Goal: Task Accomplishment & Management: Manage account settings

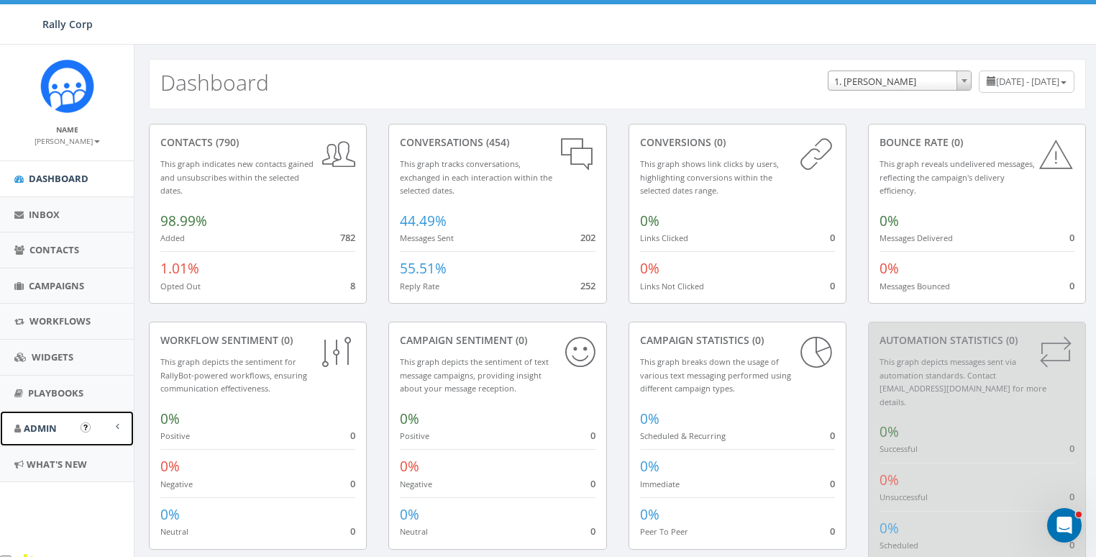
click at [37, 433] on link "Admin" at bounding box center [67, 428] width 134 height 35
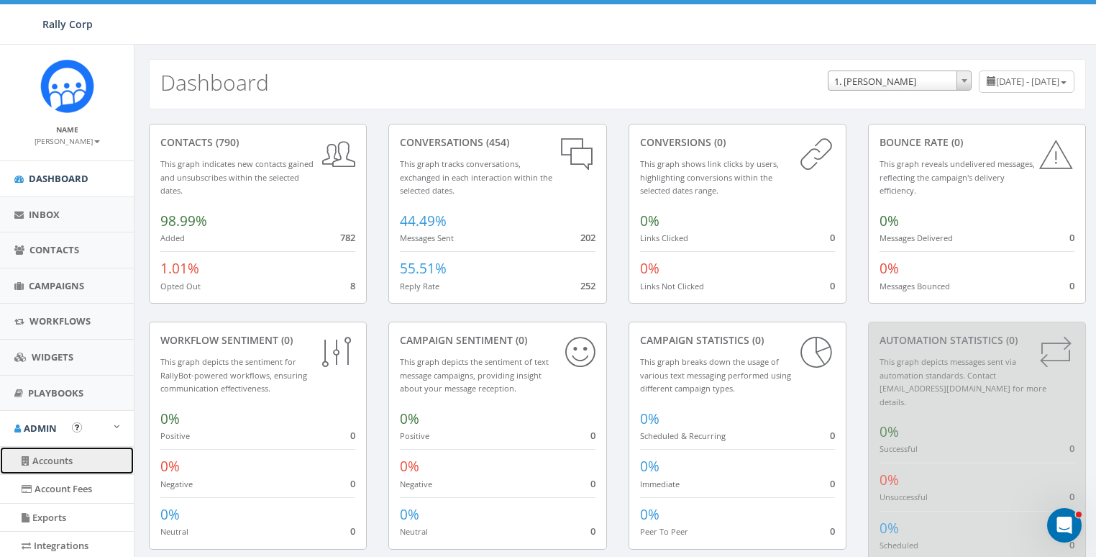
click at [55, 458] on link "Accounts" at bounding box center [67, 461] width 134 height 28
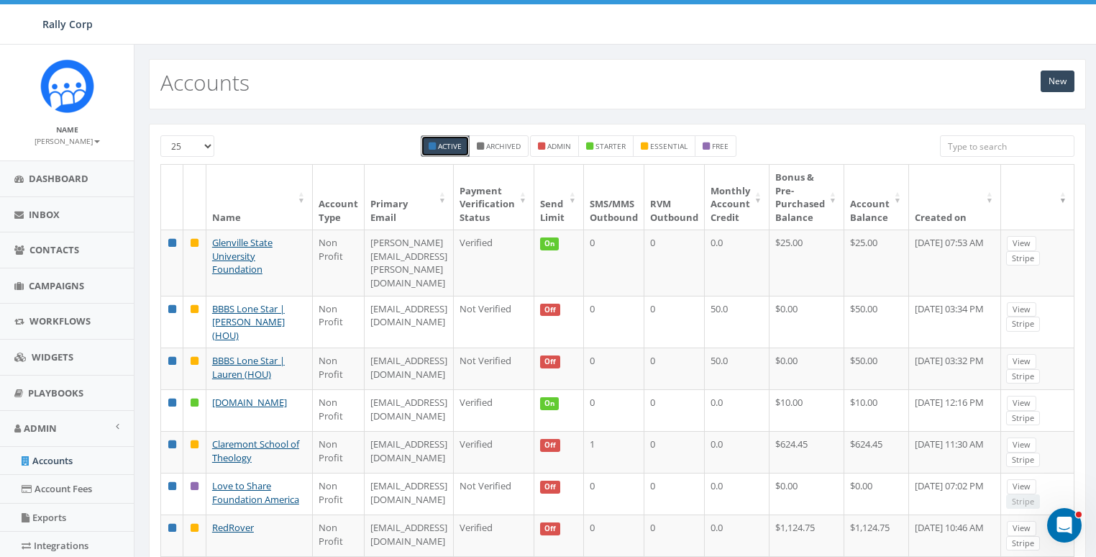
click at [981, 150] on input "search" at bounding box center [1007, 146] width 135 height 22
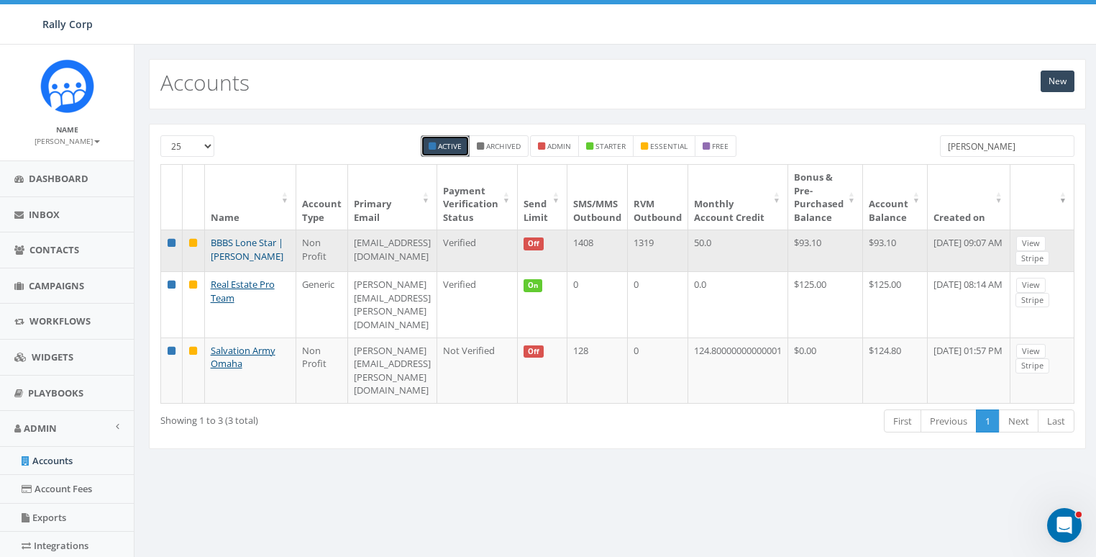
type input "andrew"
click at [231, 263] on link "BBBS Lone Star | Andrew" at bounding box center [247, 249] width 73 height 27
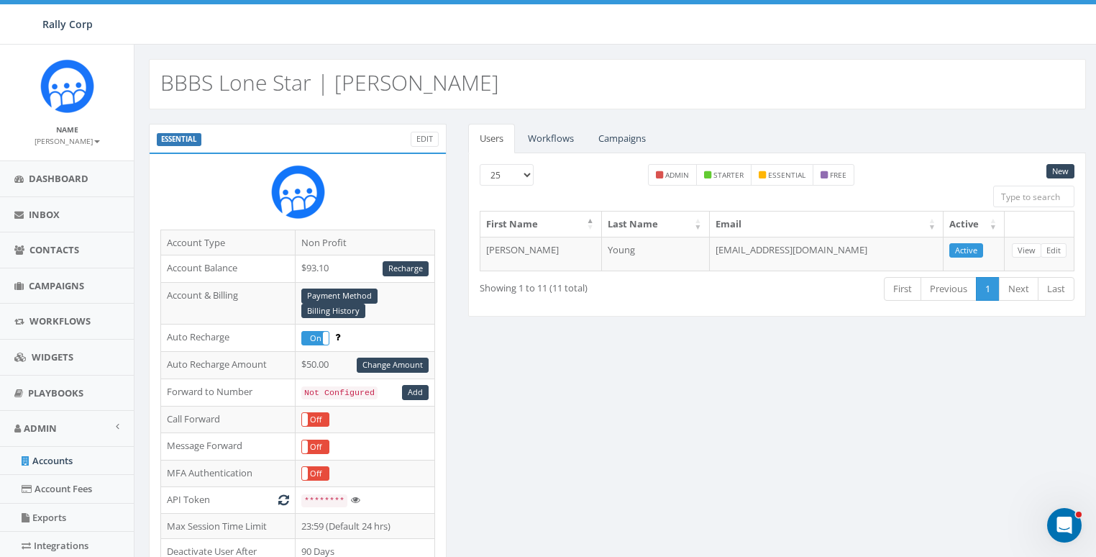
click at [566, 133] on link "Workflows" at bounding box center [550, 138] width 69 height 29
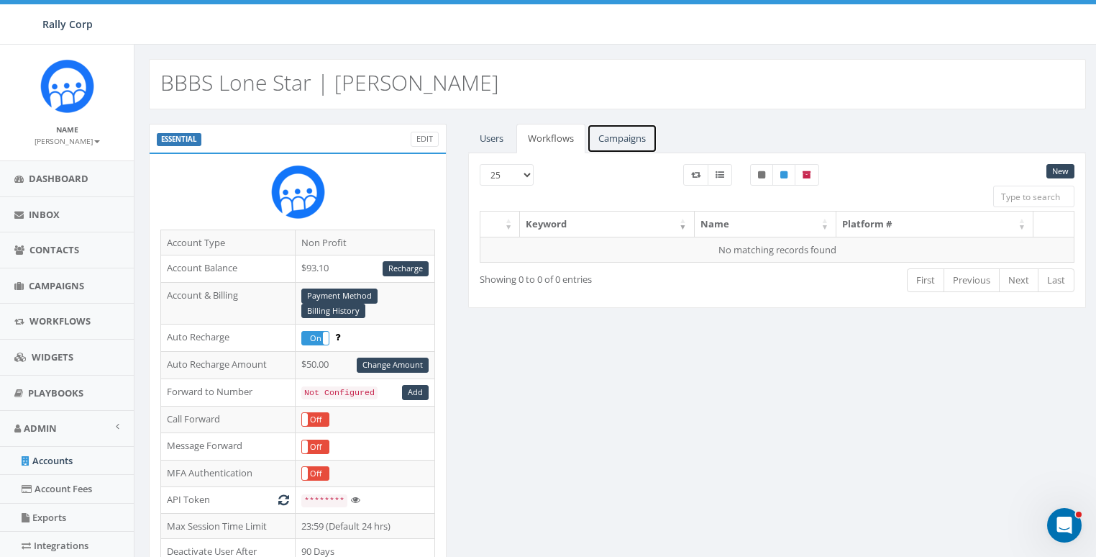
click at [642, 135] on link "Campaigns" at bounding box center [622, 138] width 70 height 29
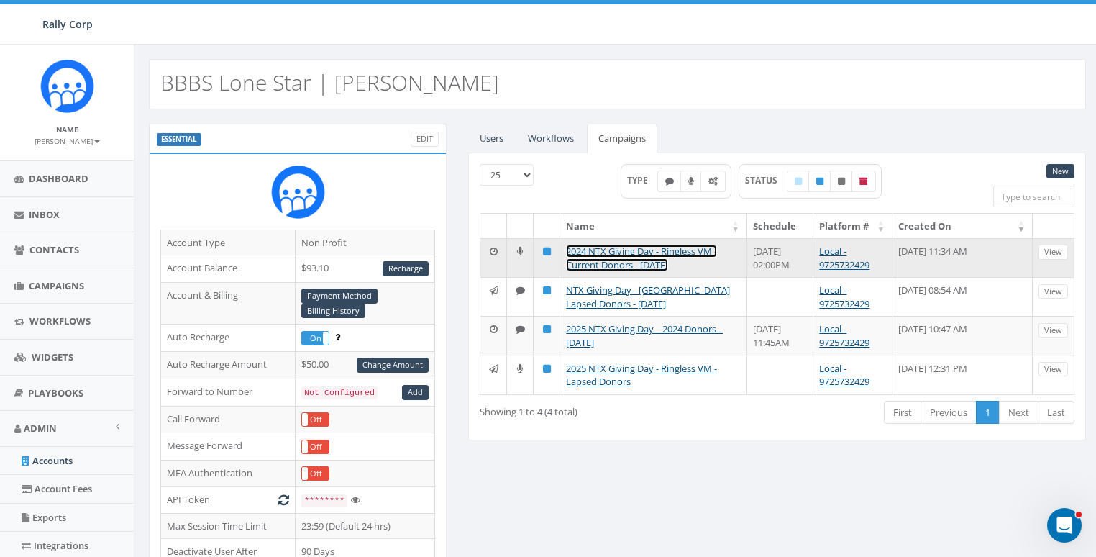
click at [596, 249] on link "2024 NTX Giving Day - Ringless VM - Current Donors - 9/16/25" at bounding box center [641, 258] width 151 height 27
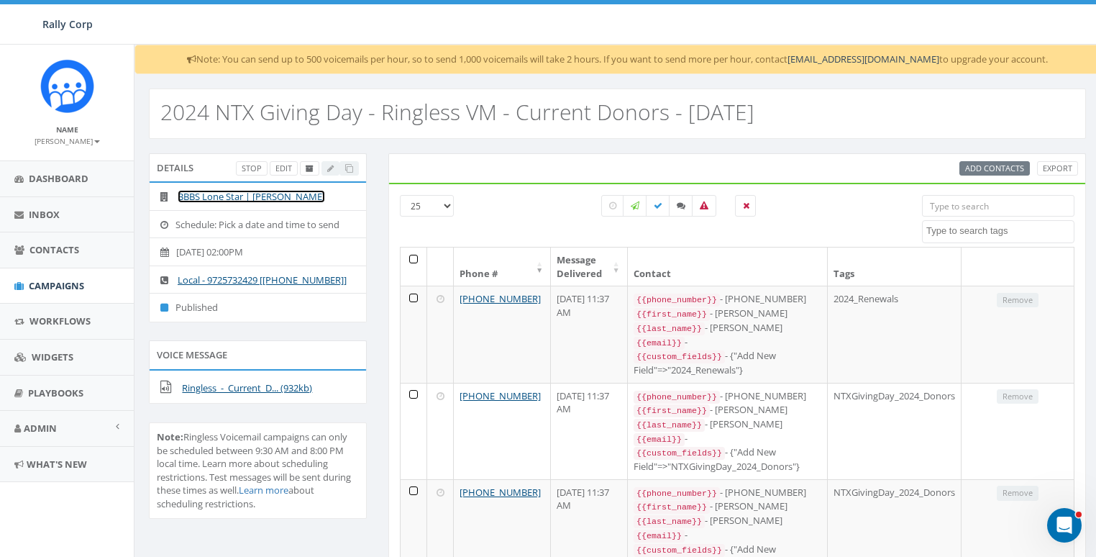
click at [219, 193] on link "BBBS Lone Star | [PERSON_NAME]" at bounding box center [251, 196] width 147 height 13
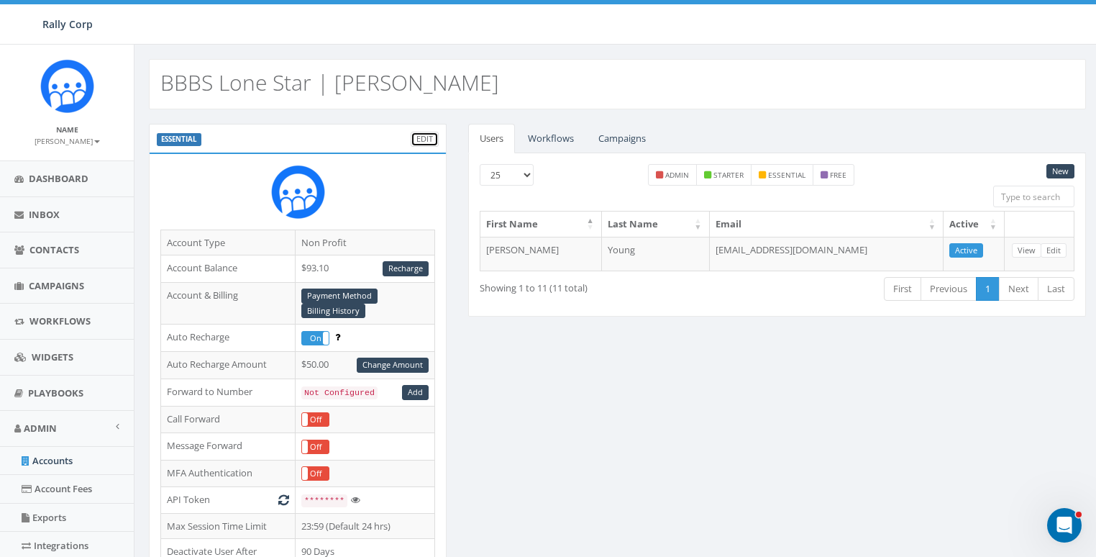
click at [427, 137] on link "Edit" at bounding box center [425, 139] width 28 height 15
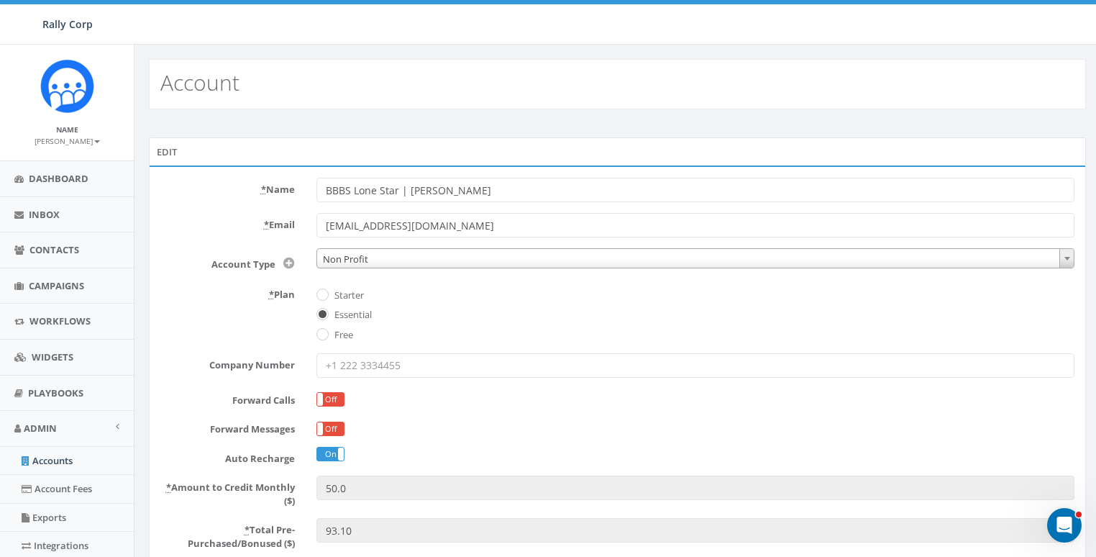
click at [234, 290] on label "* Plan" at bounding box center [228, 292] width 156 height 19
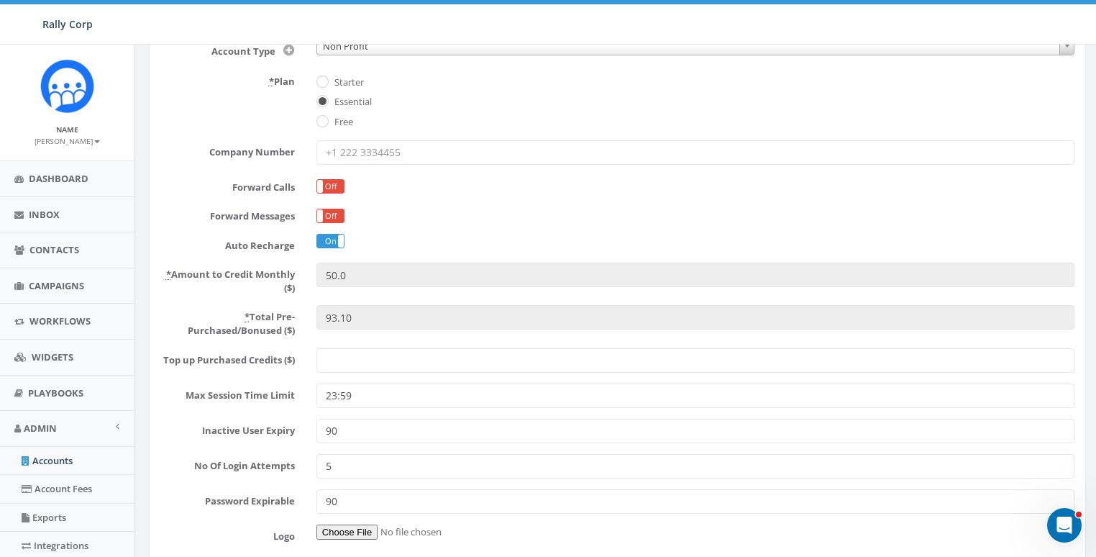
click at [348, 359] on input "Top up Purchased Credits ($)" at bounding box center [695, 360] width 758 height 24
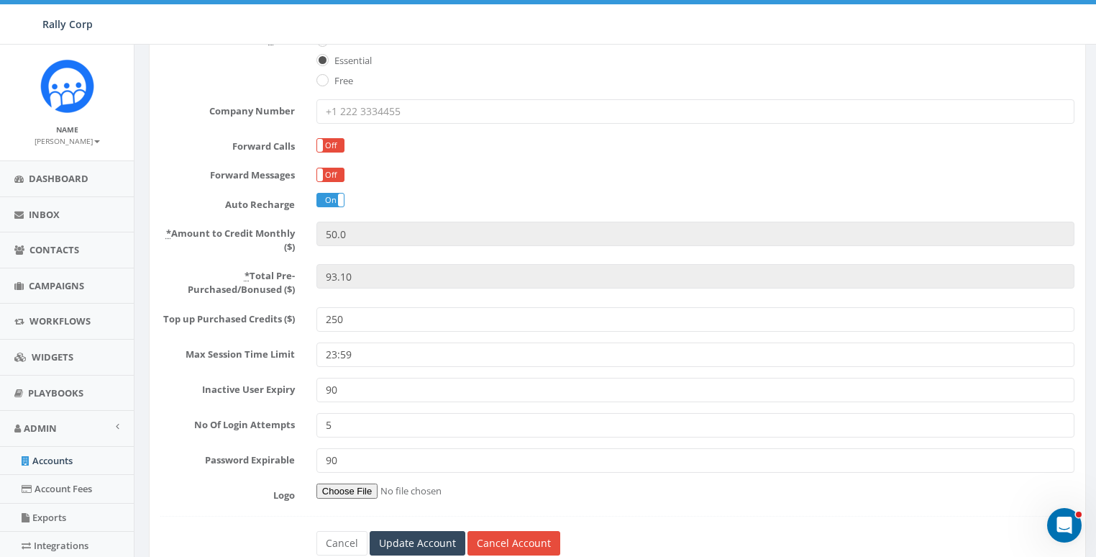
scroll to position [305, 0]
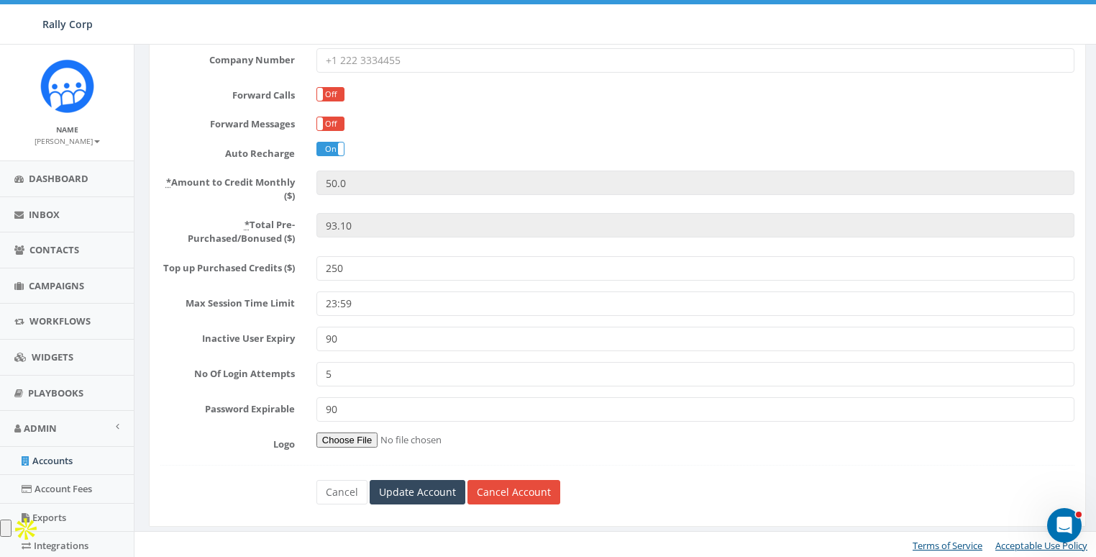
type input "250"
drag, startPoint x: 406, startPoint y: 476, endPoint x: 413, endPoint y: 481, distance: 8.8
click at [406, 476] on form "* Name BBBS Lone Star | Andrew * Email chawkins@bbbstx.org Account Type Non Pro…" at bounding box center [617, 189] width 914 height 632
click at [414, 483] on input "Update Account" at bounding box center [418, 492] width 96 height 24
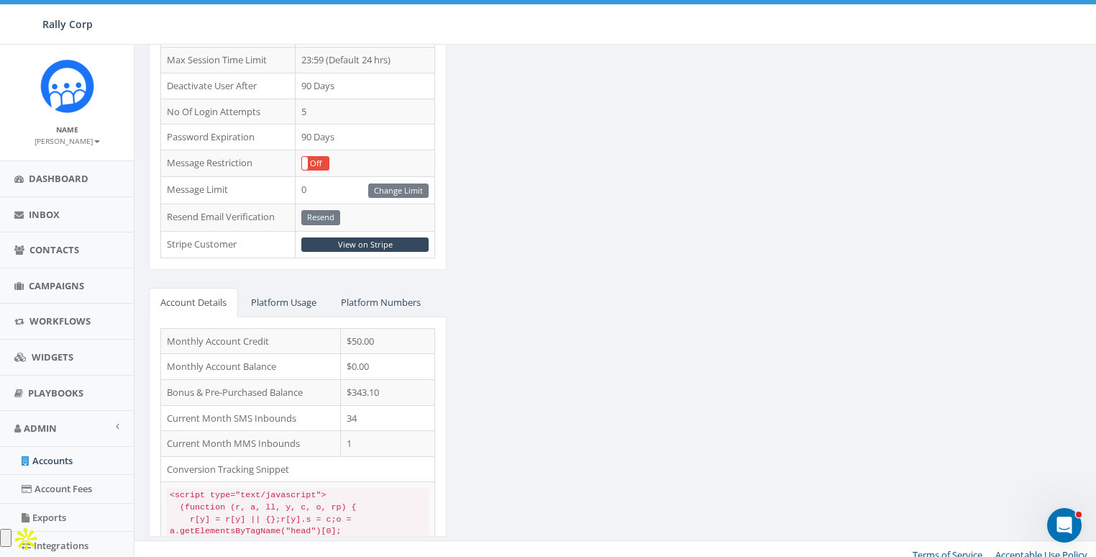
scroll to position [503, 0]
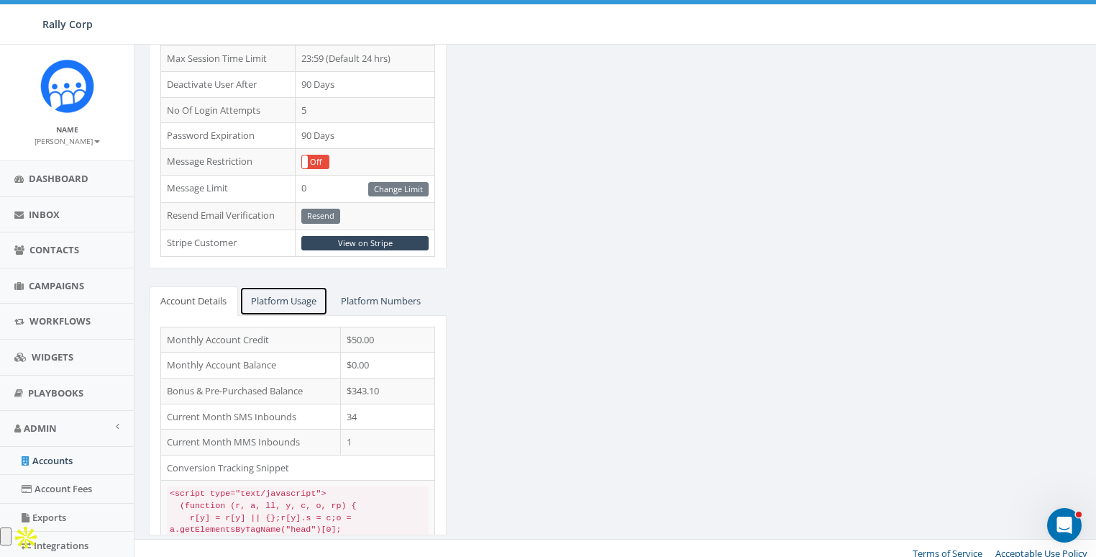
click at [283, 293] on link "Platform Usage" at bounding box center [284, 300] width 88 height 29
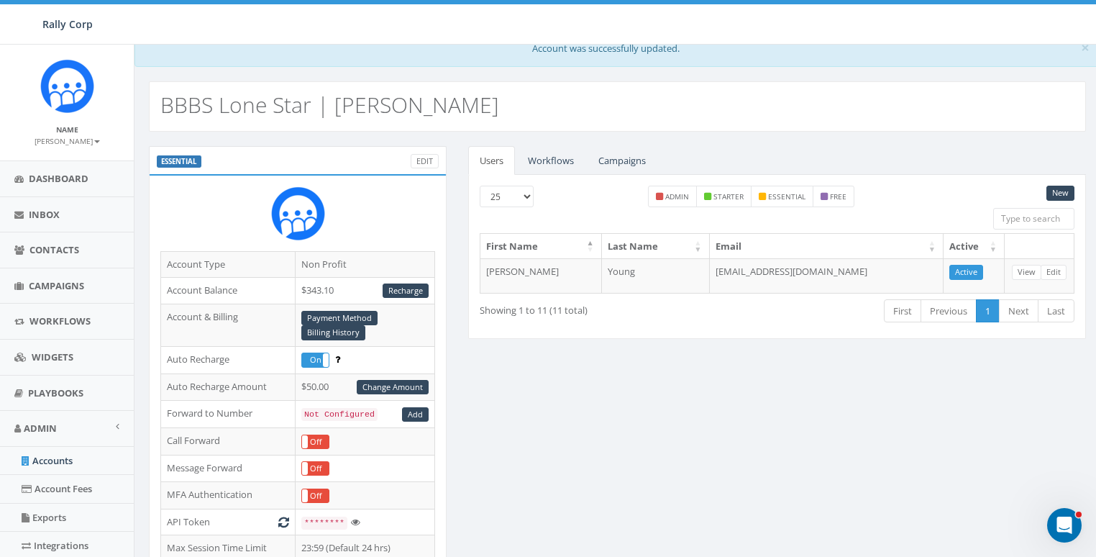
scroll to position [0, 0]
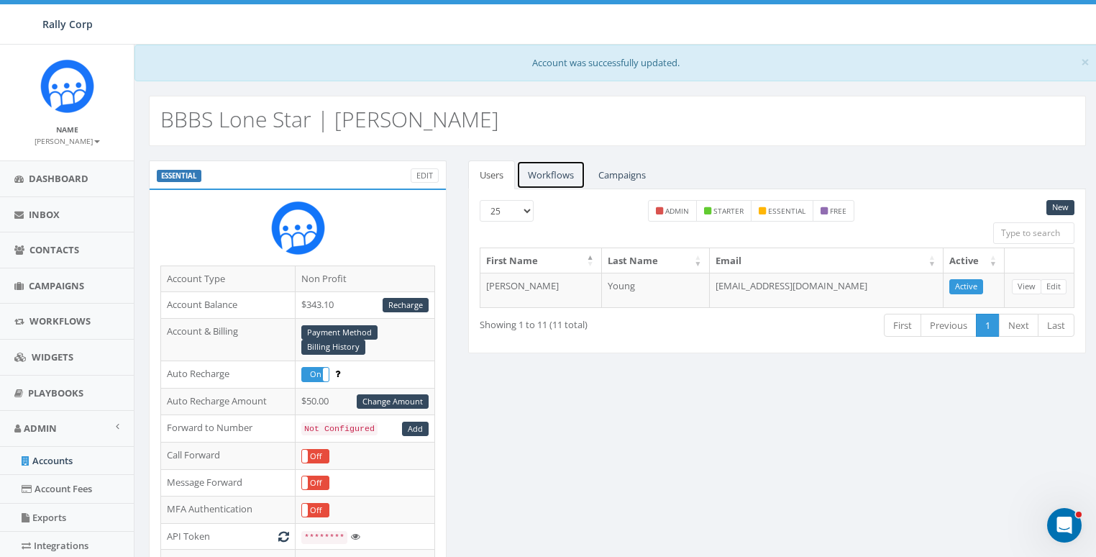
click at [552, 174] on link "Workflows" at bounding box center [550, 174] width 69 height 29
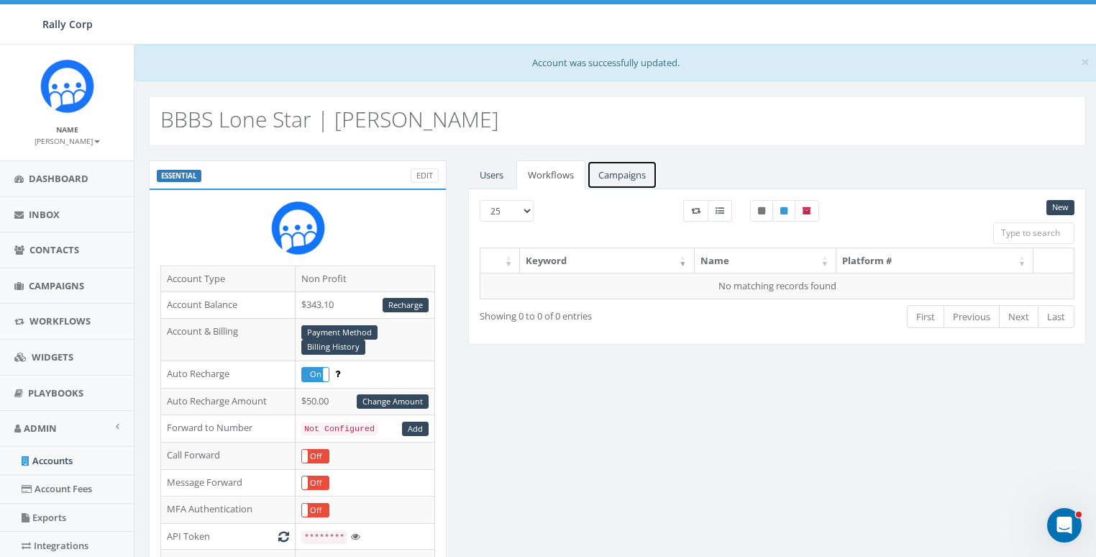
click at [616, 178] on link "Campaigns" at bounding box center [622, 174] width 70 height 29
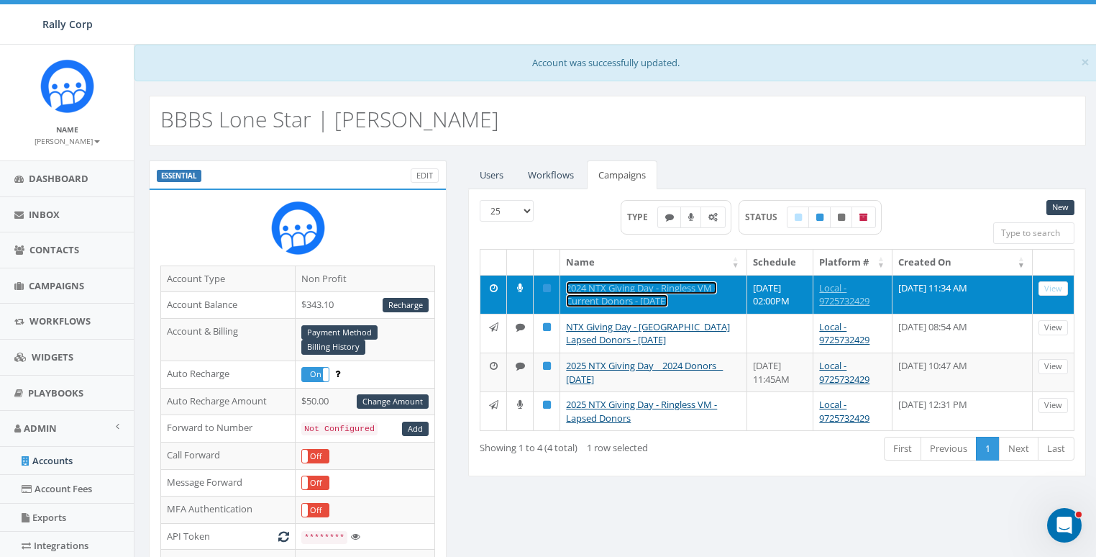
click at [621, 283] on link "2024 NTX Giving Day - Ringless VM - Current Donors - 9/16/25" at bounding box center [641, 294] width 151 height 27
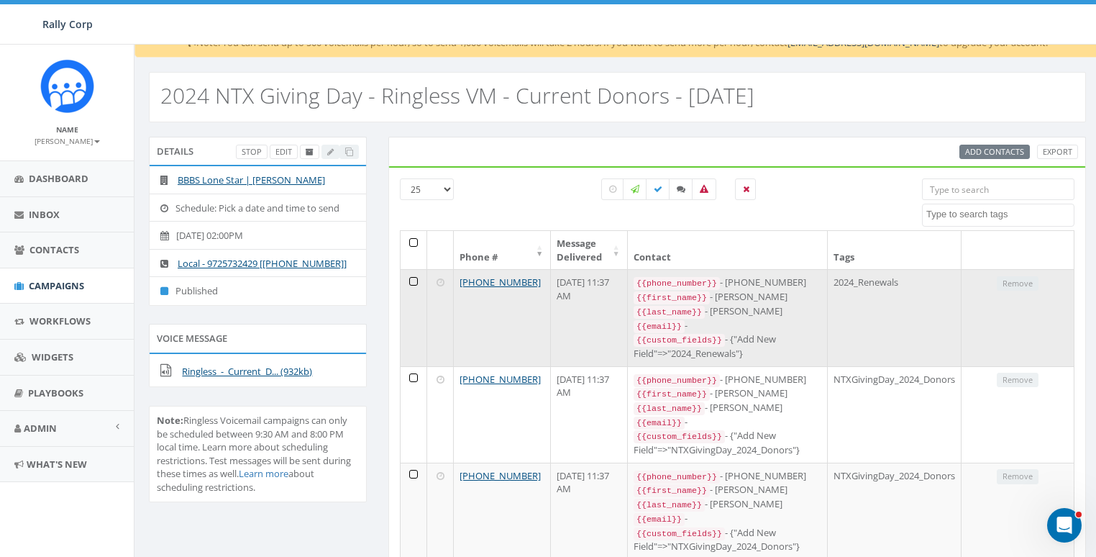
scroll to position [432, 0]
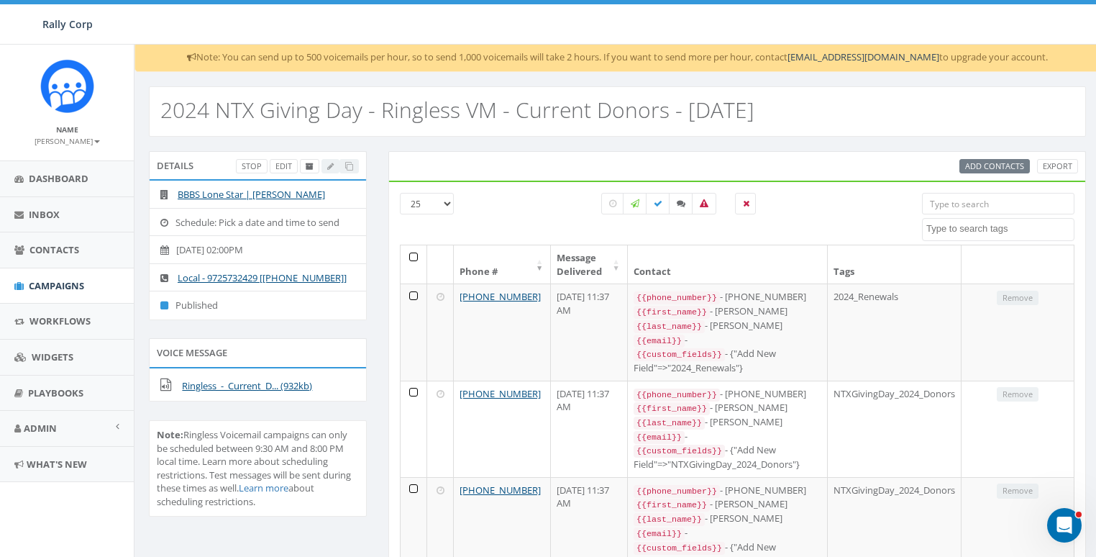
scroll to position [0, 0]
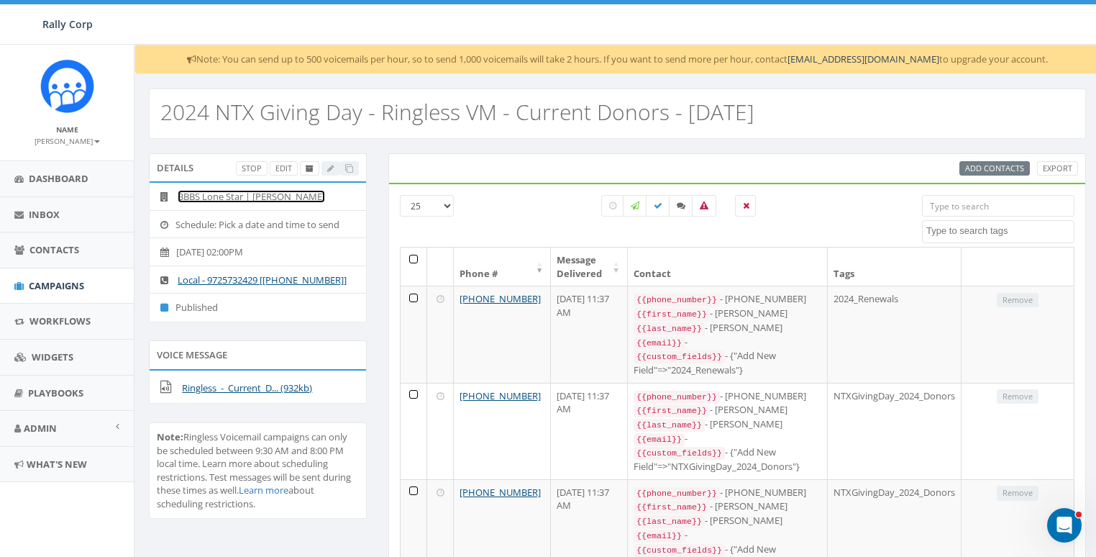
drag, startPoint x: 242, startPoint y: 191, endPoint x: 493, endPoint y: 262, distance: 260.7
click at [242, 191] on link "BBBS Lone Star | [PERSON_NAME]" at bounding box center [251, 196] width 147 height 13
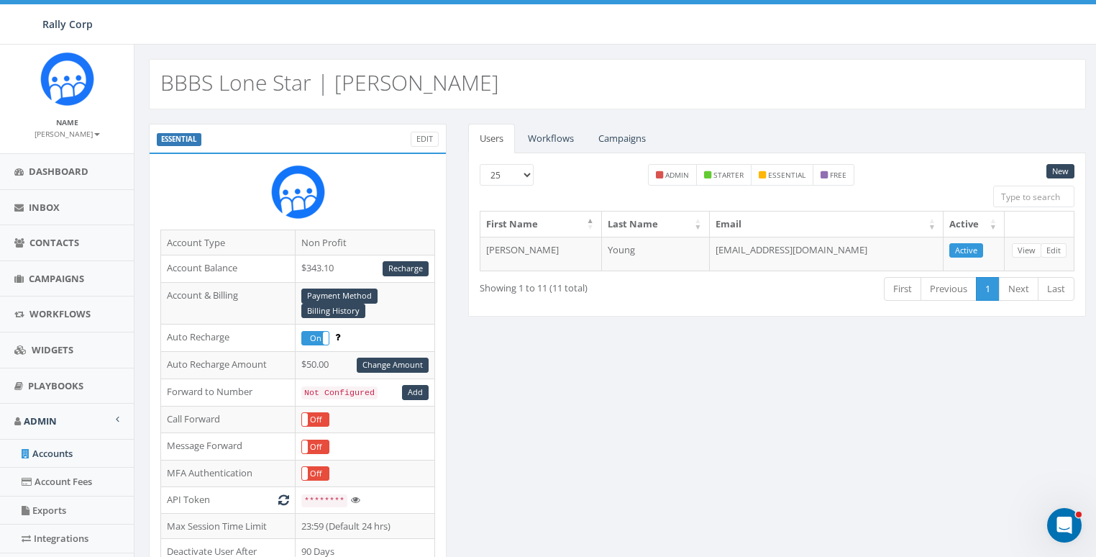
scroll to position [19, 0]
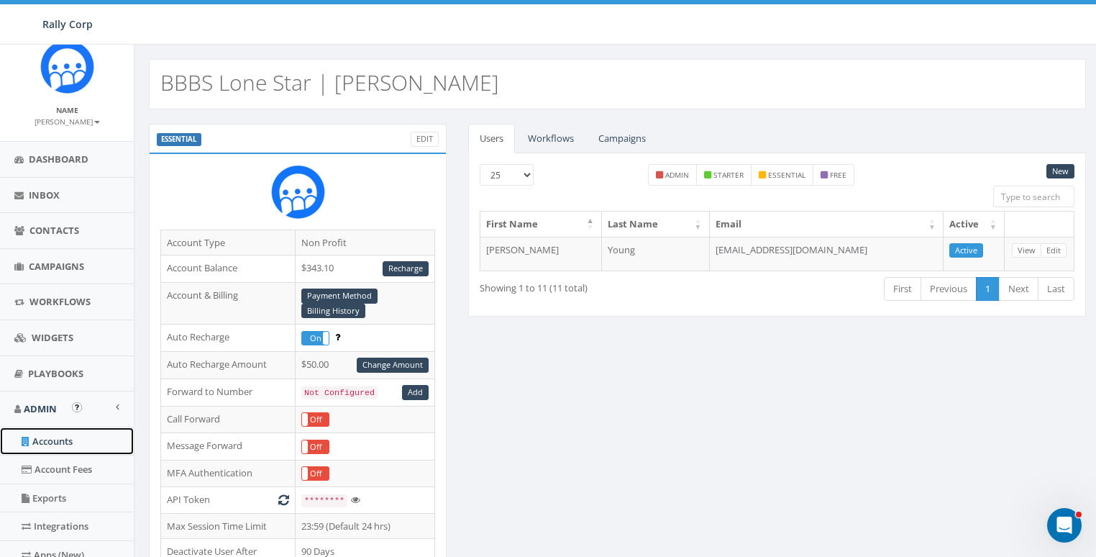
click at [47, 439] on link "Accounts" at bounding box center [67, 441] width 134 height 28
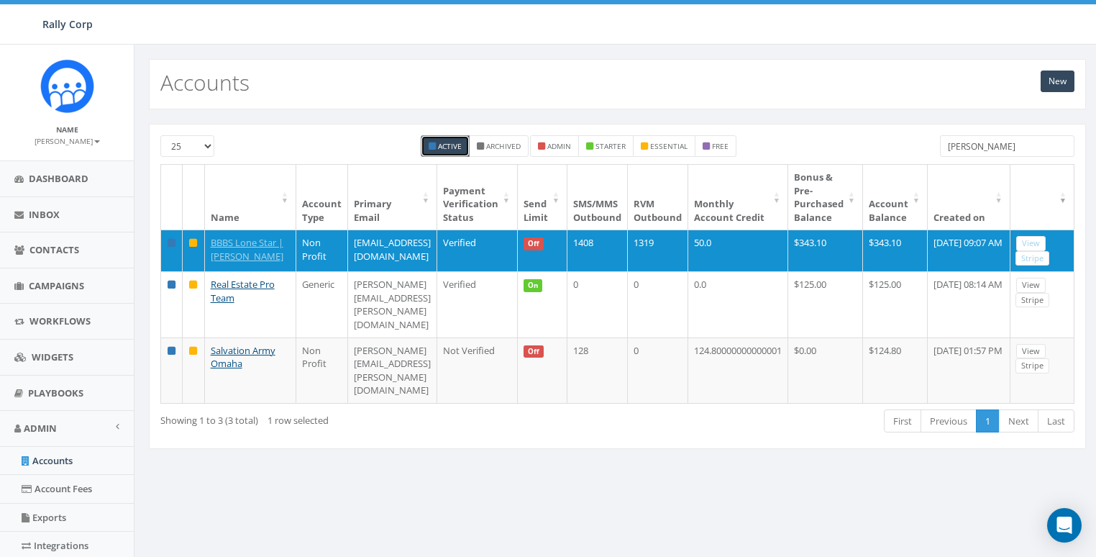
click at [991, 145] on input "[PERSON_NAME]" at bounding box center [1007, 146] width 135 height 22
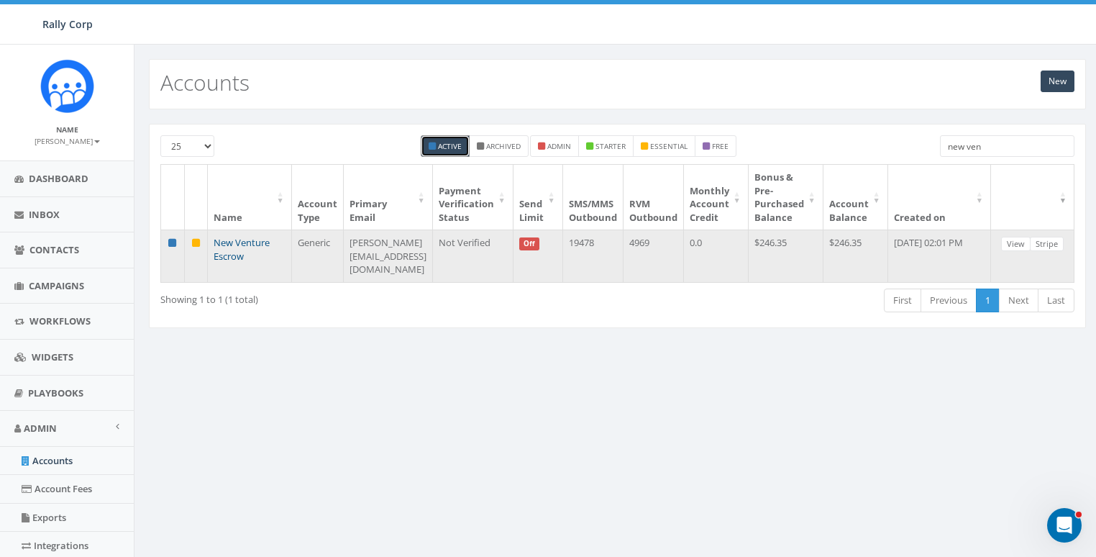
type input "new ven"
click at [242, 244] on link "New Venture Escrow" at bounding box center [242, 249] width 56 height 27
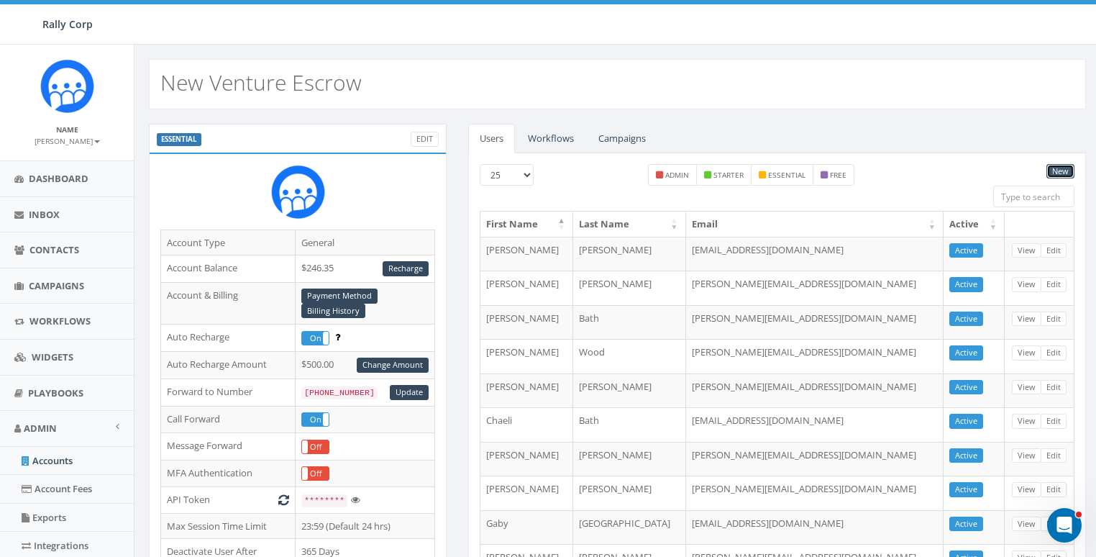
click at [1072, 168] on link "New" at bounding box center [1061, 171] width 28 height 15
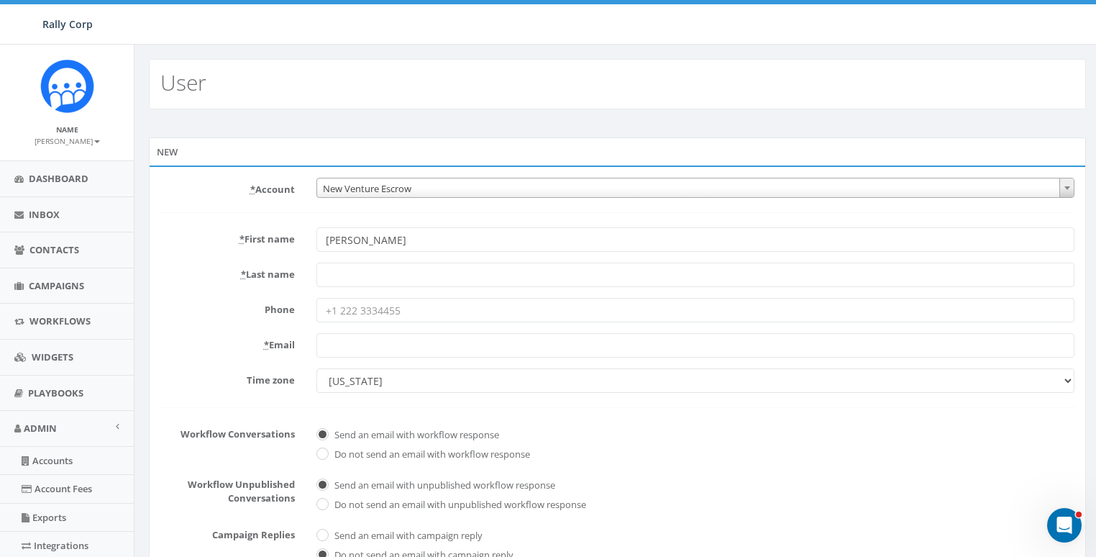
type input "Marsia"
click at [295, 212] on div at bounding box center [617, 212] width 914 height 1
click at [363, 350] on input "* Email" at bounding box center [695, 345] width 758 height 24
paste input "mjgissler@gmail.com"
click at [339, 347] on input "mjgissler@gmail.com" at bounding box center [695, 345] width 758 height 24
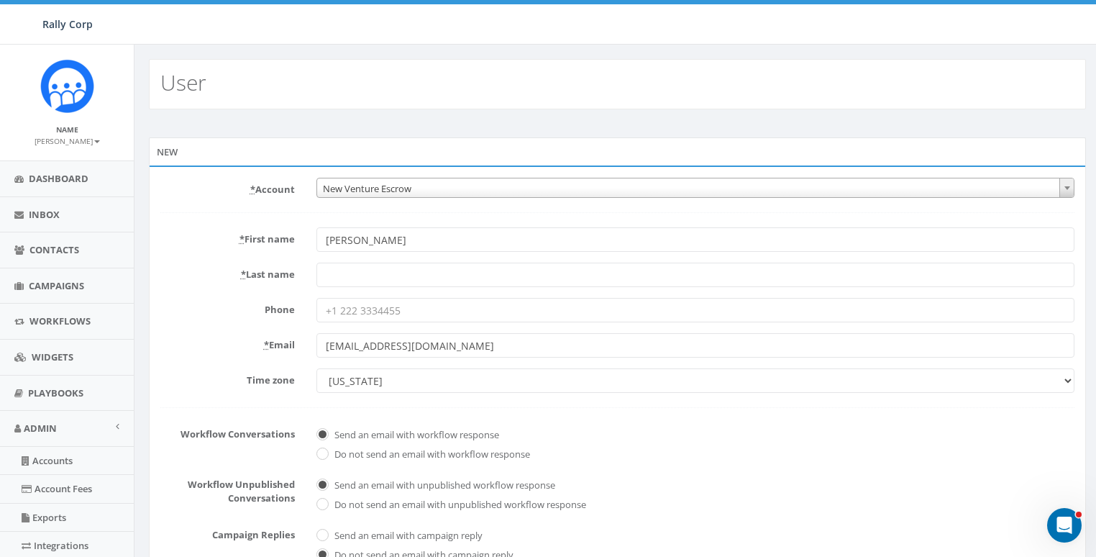
type input "mjgissler@gmail.com"
click at [222, 292] on form "* Account 10,000 Degrees 10 CAN, Inc. 180 Skate 1. James Martin 2Life Communiti…" at bounding box center [617, 448] width 914 height 540
click at [350, 381] on select "Alaska America/Adak America/Anchorage America/Boise America/Detroit America/Ind…" at bounding box center [695, 380] width 758 height 24
select select "Pacific Time (US & Canada)"
click at [316, 368] on select "Alaska America/Adak America/Anchorage America/Boise America/Detroit America/Ind…" at bounding box center [695, 380] width 758 height 24
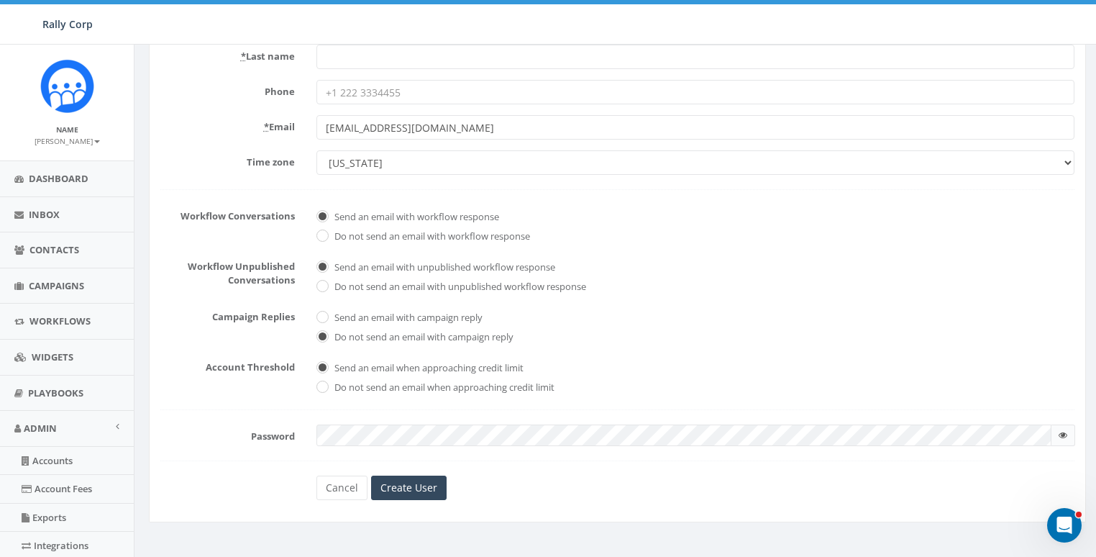
scroll to position [304, 0]
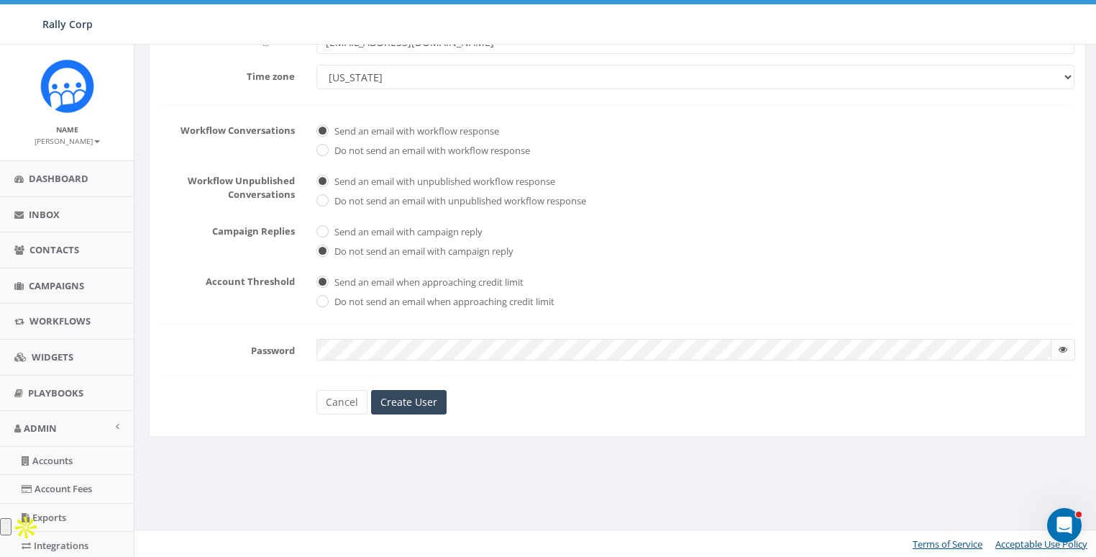
checkbox input "true"
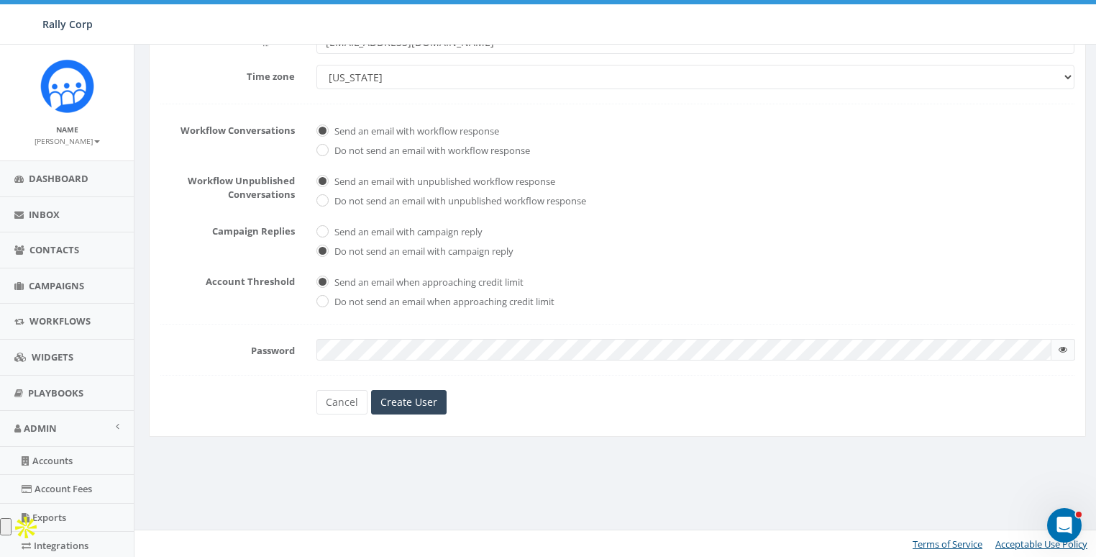
checkbox input "true"
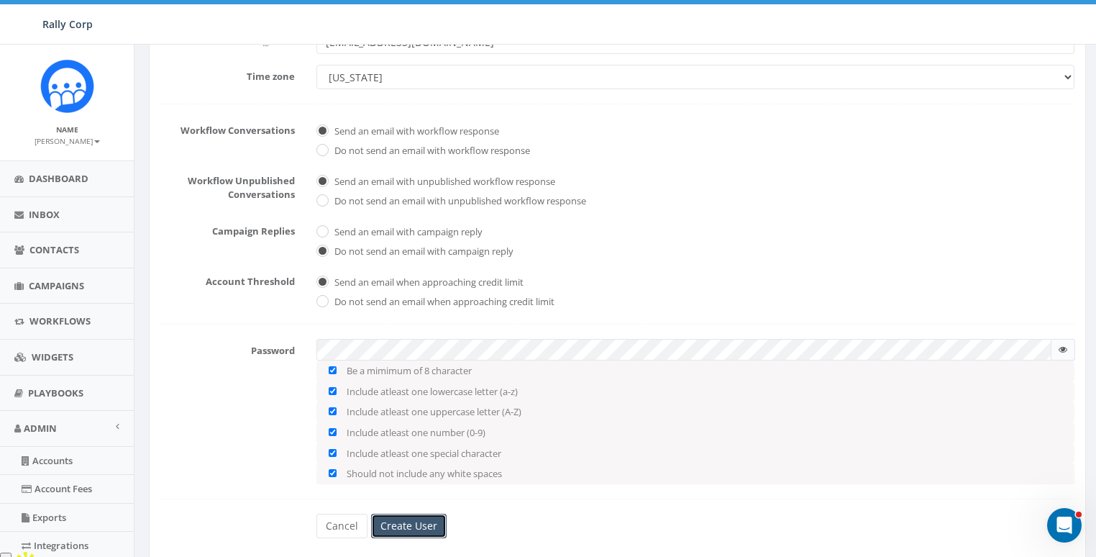
click at [409, 528] on input "Create User" at bounding box center [409, 526] width 76 height 24
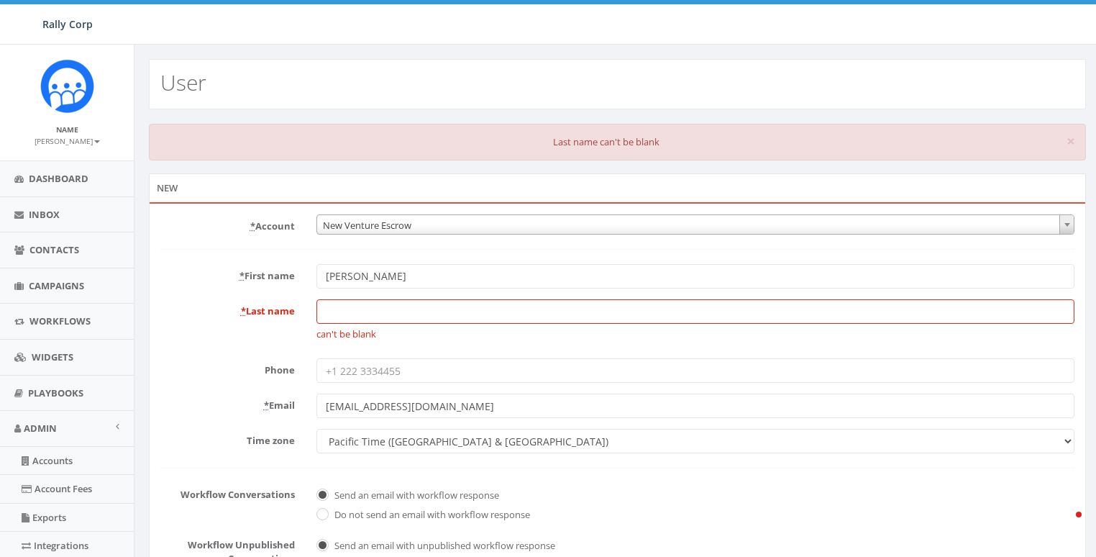
click at [244, 339] on div "* Last name can't be blank" at bounding box center [618, 323] width 936 height 49
click at [334, 311] on input "* Last name" at bounding box center [695, 311] width 758 height 24
paste input "gissler"
type input "Gissler"
click at [215, 337] on div "* Last name Gissler can't be blank" at bounding box center [618, 323] width 936 height 49
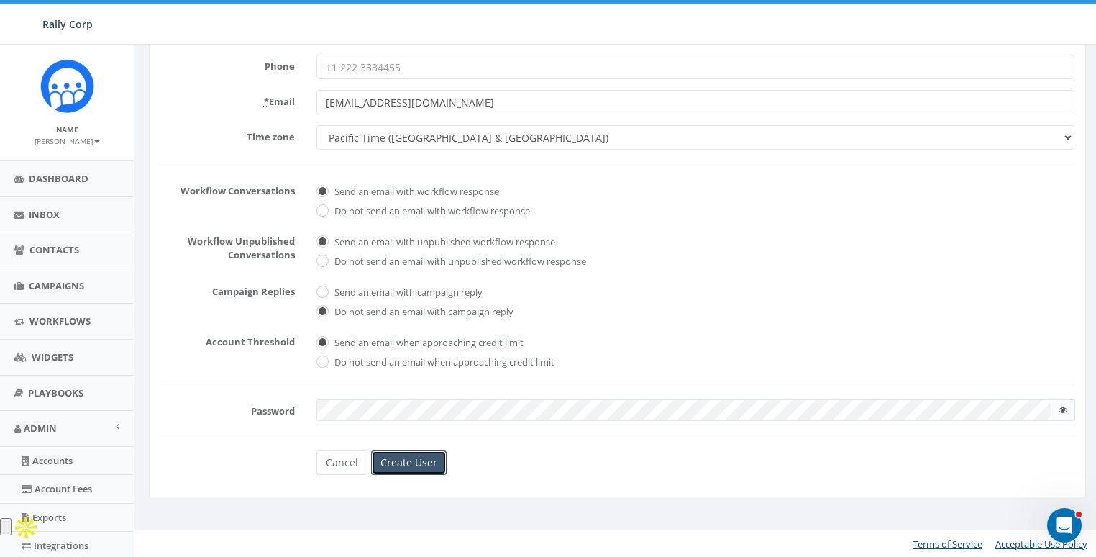
click at [404, 462] on input "Create User" at bounding box center [409, 462] width 76 height 24
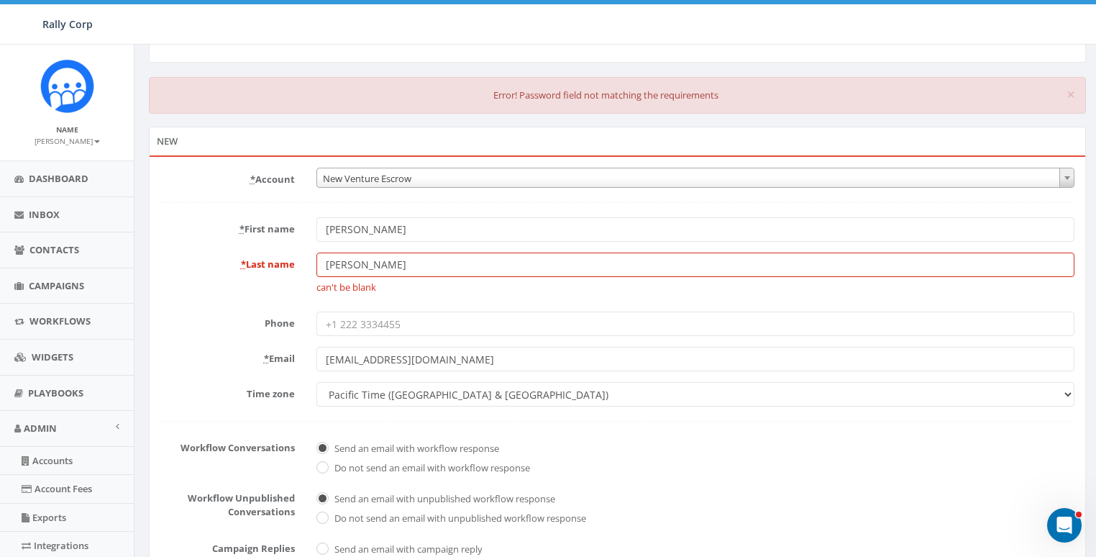
scroll to position [304, 0]
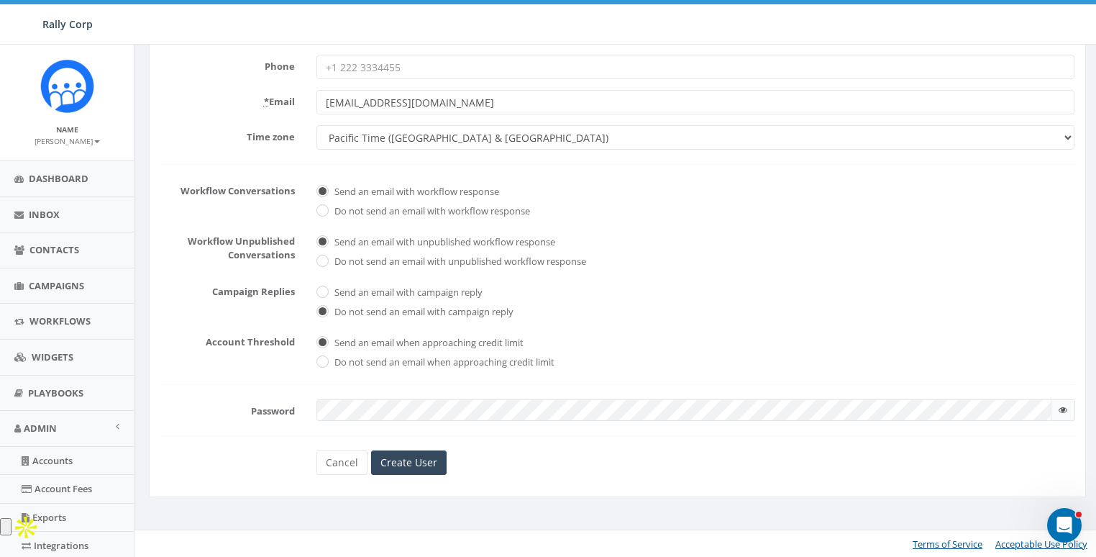
checkbox input "true"
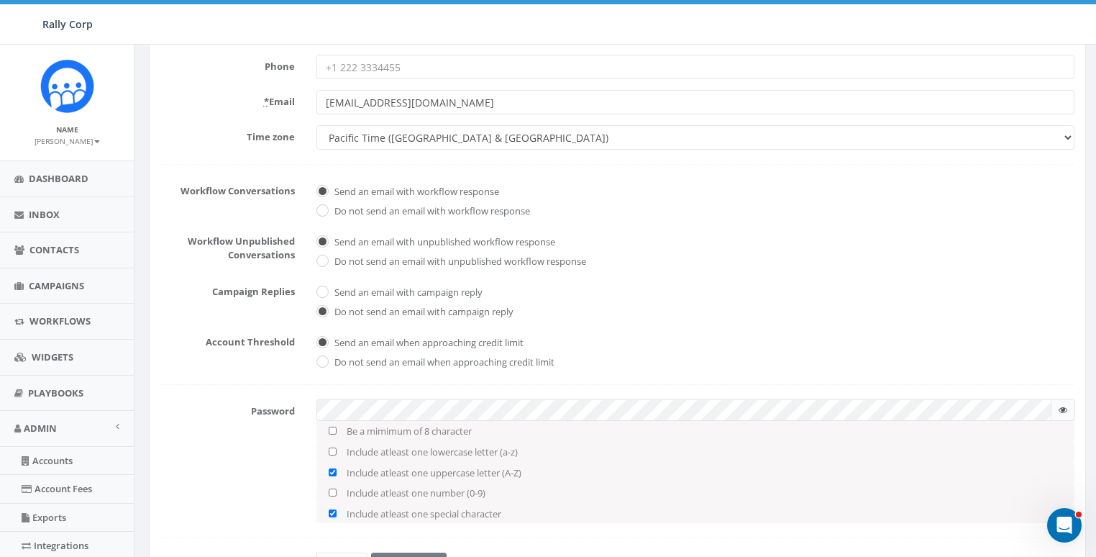
checkbox input "true"
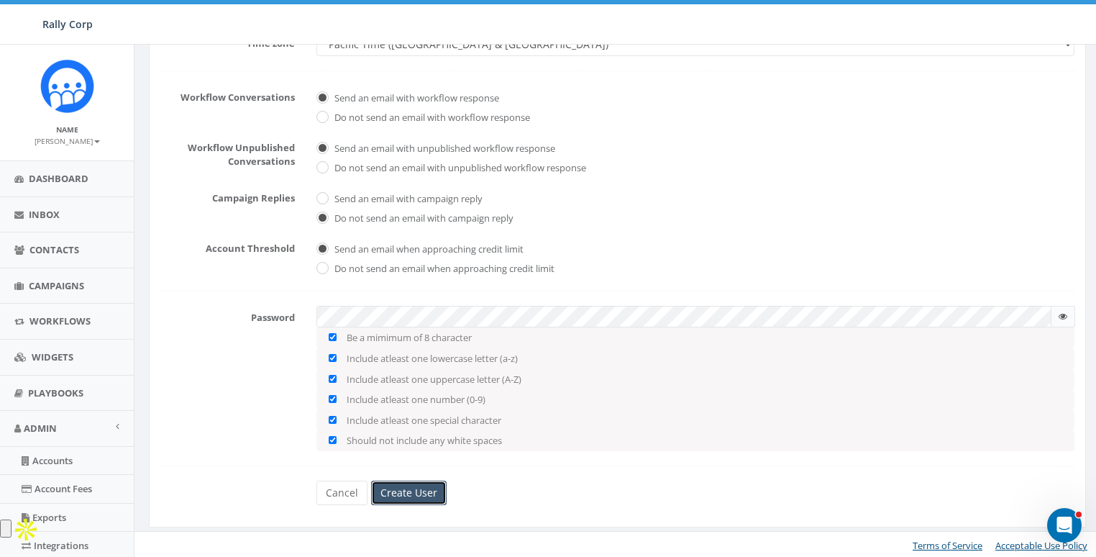
click at [429, 495] on input "Create User" at bounding box center [409, 492] width 76 height 24
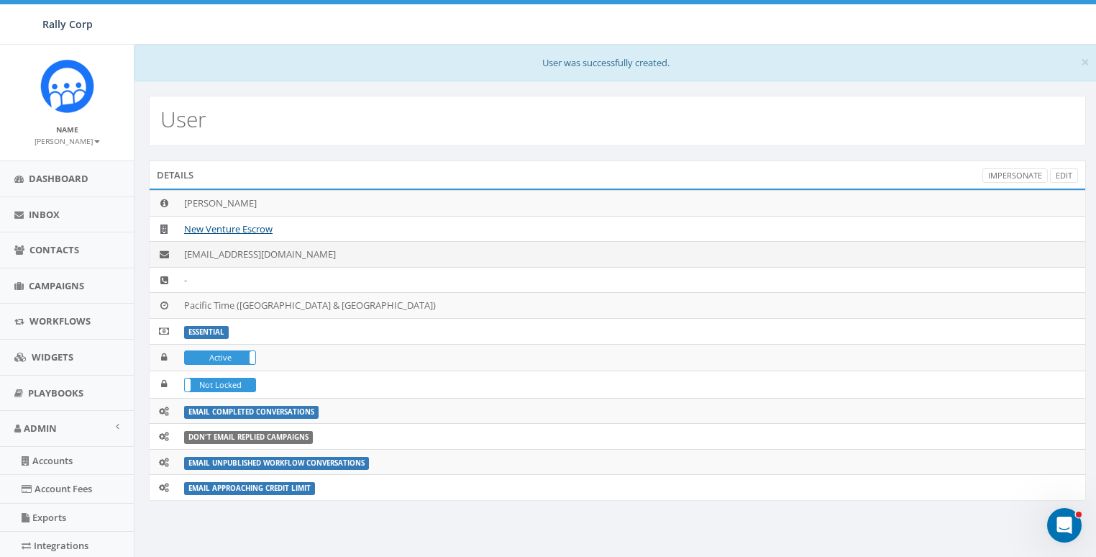
click at [248, 249] on td "mjgissler@gmail.com" at bounding box center [631, 255] width 907 height 26
copy td "mjgissler@gmail.com"
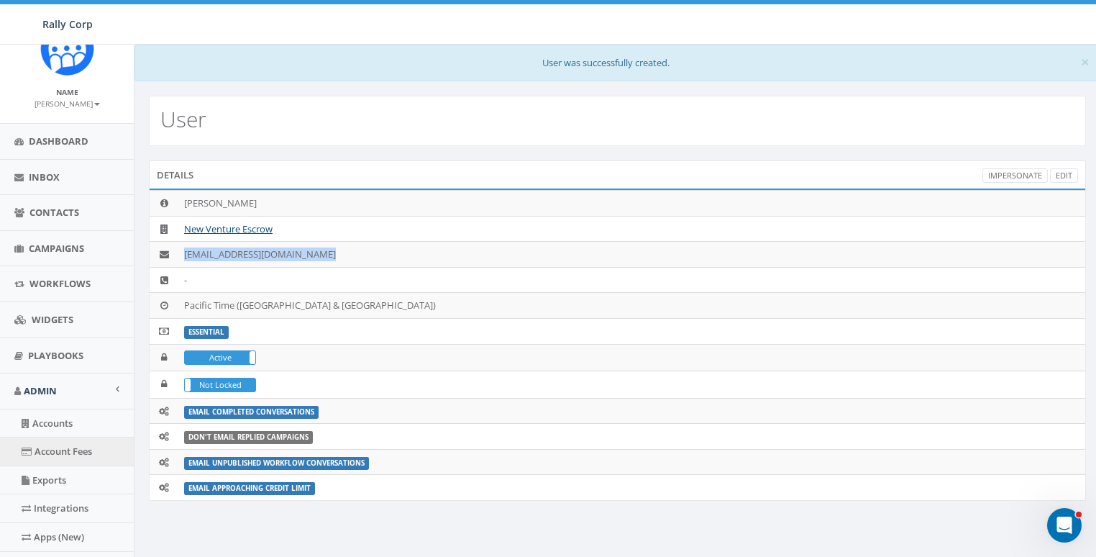
scroll to position [93, 0]
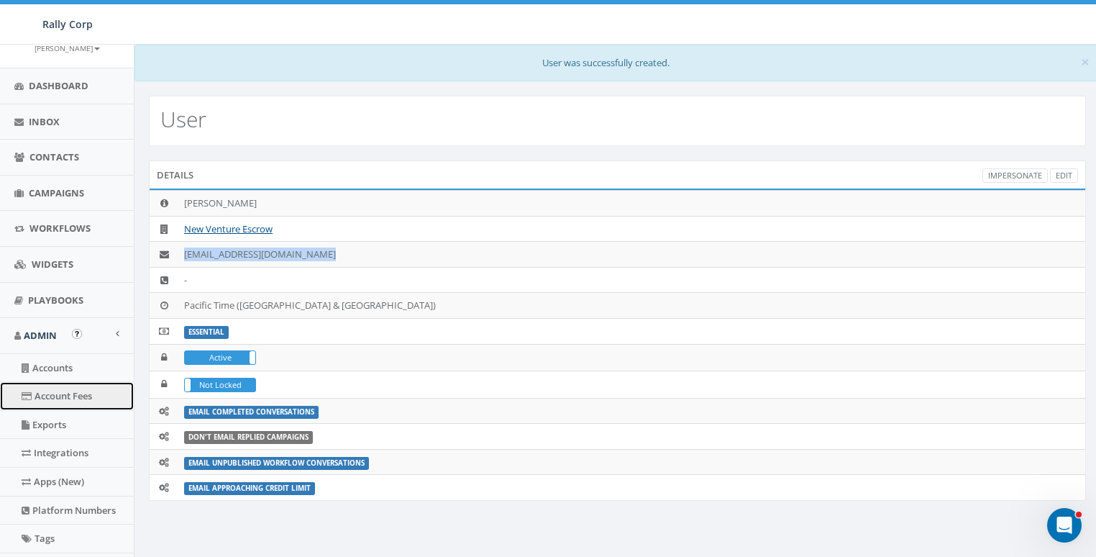
click at [50, 382] on link "Account Fees" at bounding box center [67, 396] width 134 height 28
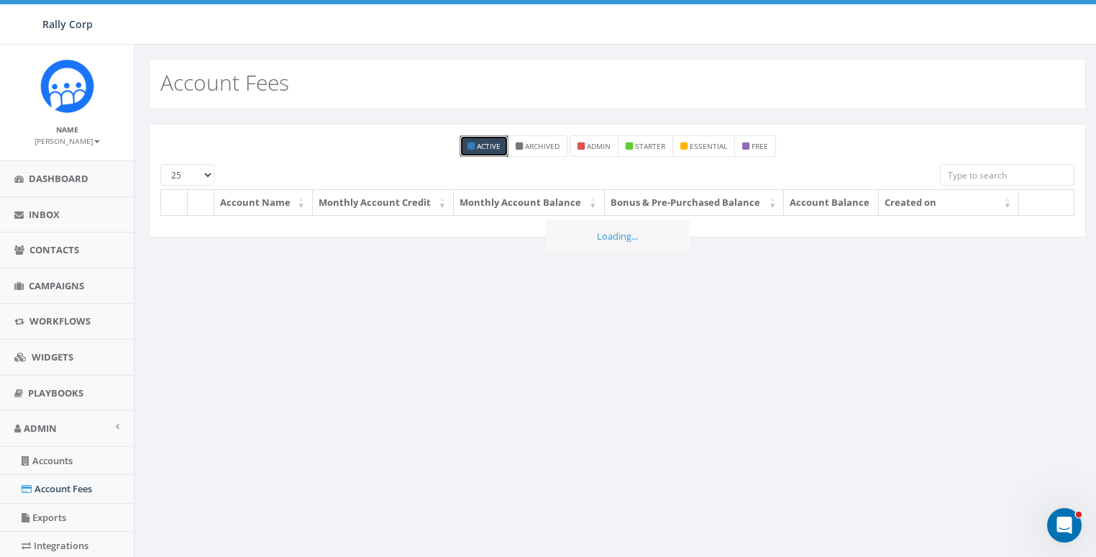
click at [967, 176] on input "search" at bounding box center [1007, 175] width 135 height 22
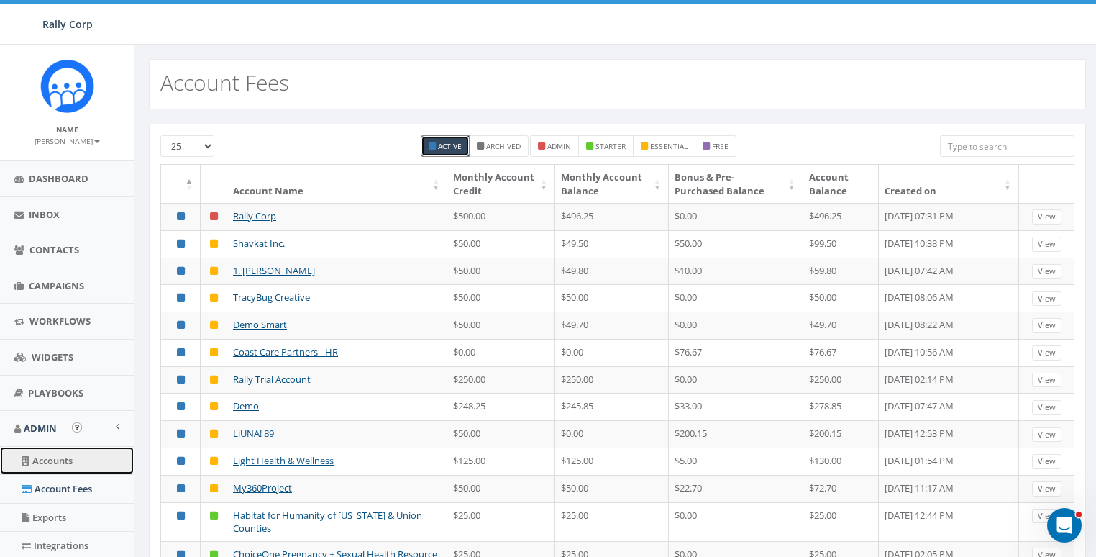
click at [45, 462] on link "Accounts" at bounding box center [67, 461] width 134 height 28
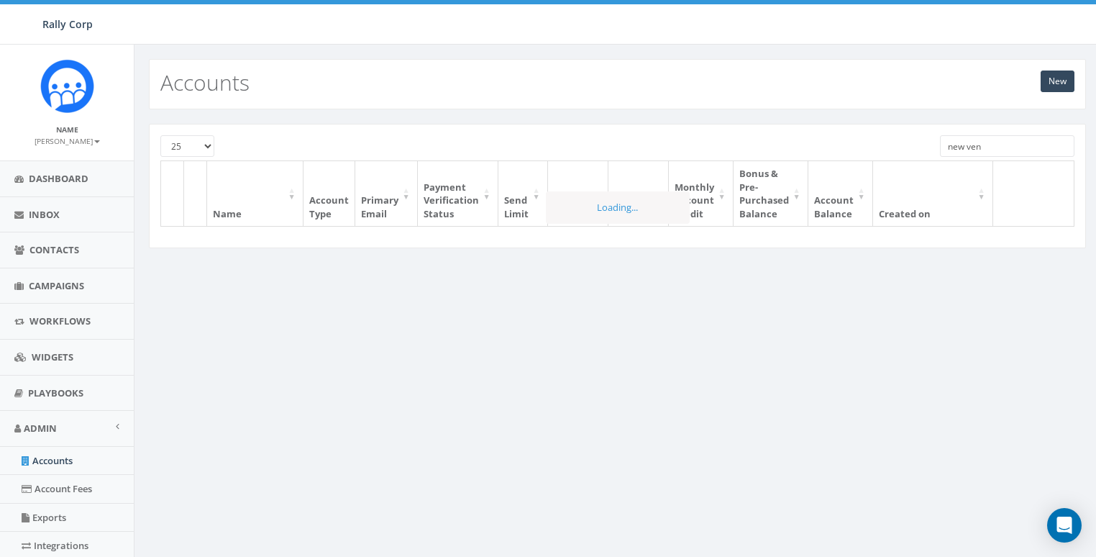
click at [955, 152] on input "new ven" at bounding box center [1007, 146] width 135 height 22
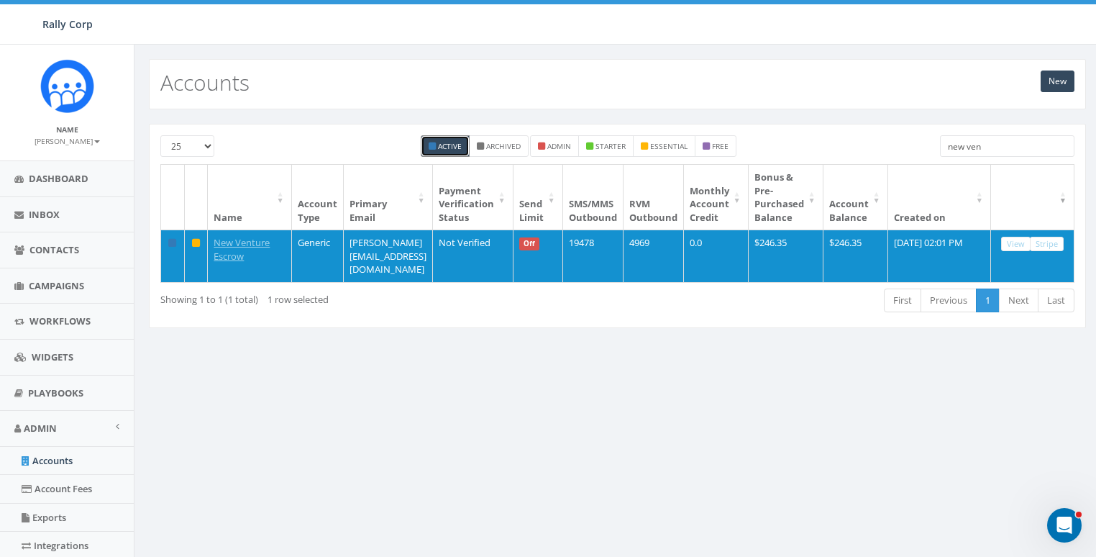
paste input "[EMAIL_ADDRESS][DOMAIN_NAME]"
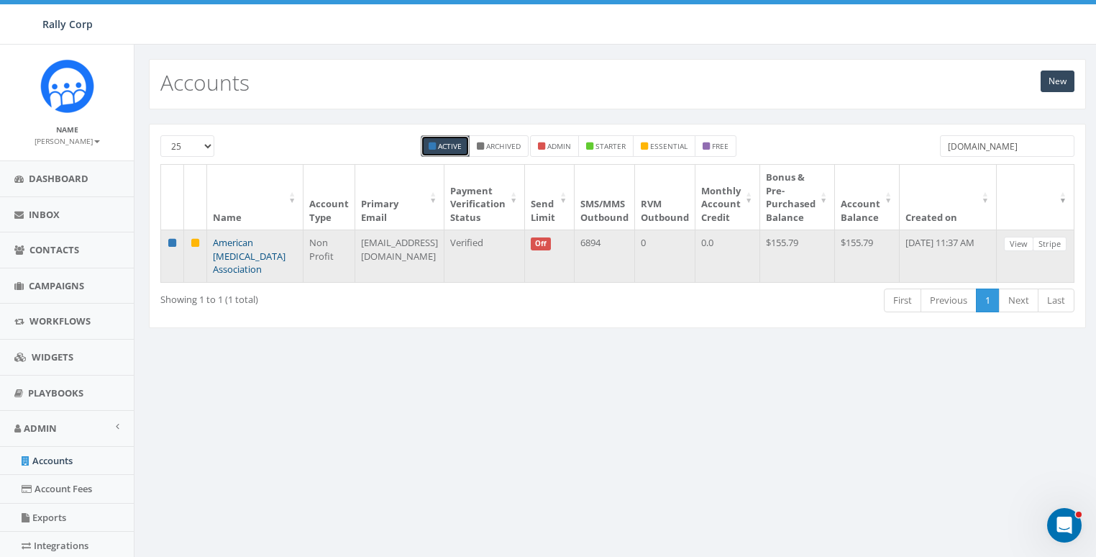
type input "[DOMAIN_NAME]"
click at [247, 240] on link "American [MEDICAL_DATA] Association" at bounding box center [249, 256] width 73 height 40
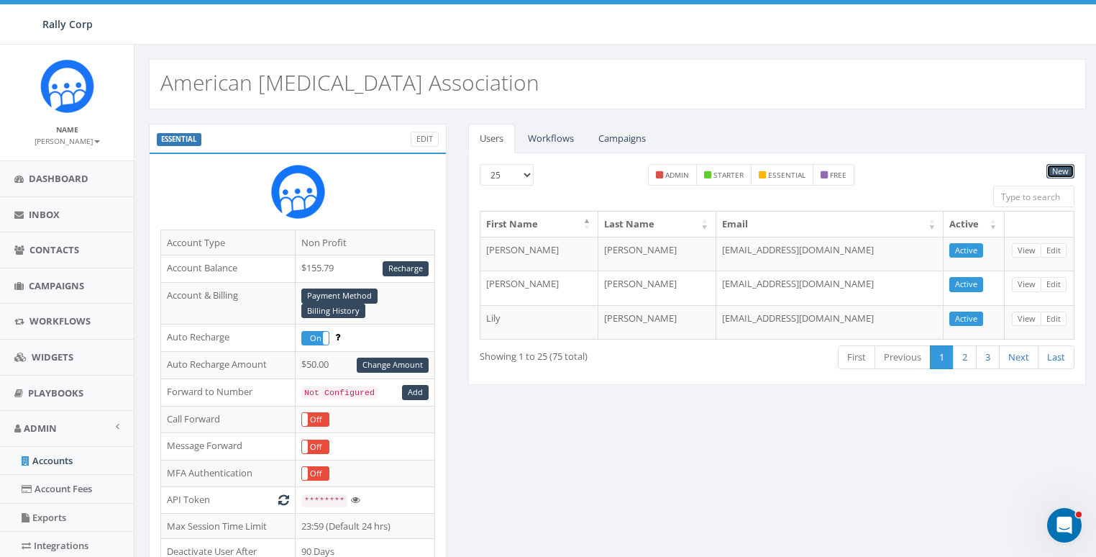
click at [1054, 166] on link "New" at bounding box center [1061, 171] width 28 height 15
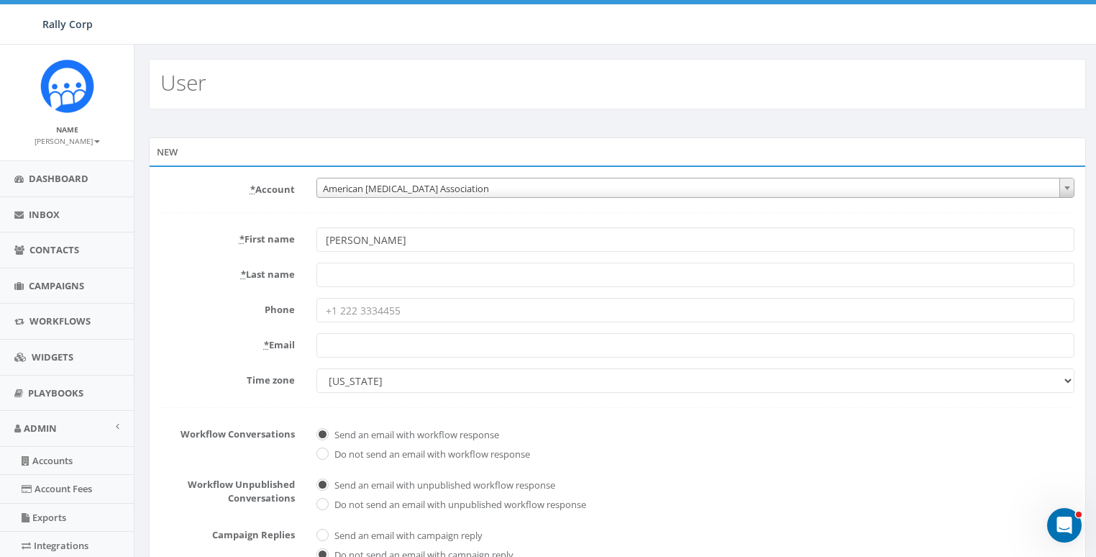
click at [376, 238] on input "[PERSON_NAME]" at bounding box center [695, 239] width 758 height 24
click at [379, 238] on input "Bridget Hultgren" at bounding box center [695, 239] width 758 height 24
click at [377, 244] on input "Bridget Hultgren" at bounding box center [695, 239] width 758 height 24
type input "Bridget"
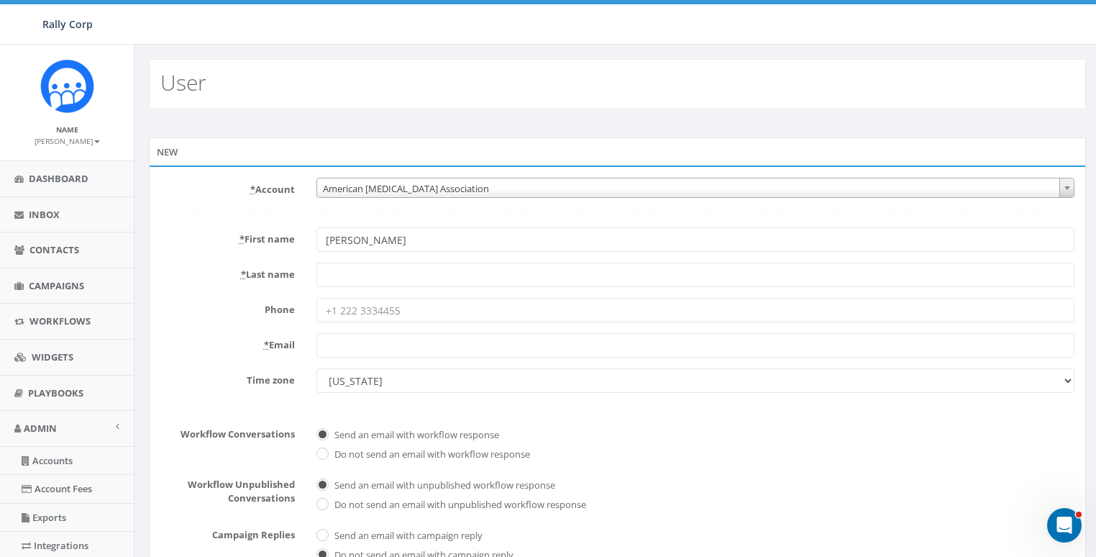
drag, startPoint x: 206, startPoint y: 193, endPoint x: 260, endPoint y: 235, distance: 69.2
click at [209, 196] on div "* Account 10,000 Degrees 10 CAN, Inc. 180 Skate 1. James Martin 2Life Communiti…" at bounding box center [618, 188] width 936 height 20
click at [332, 265] on input "* Last name" at bounding box center [695, 275] width 758 height 24
paste input "Hultgren"
type input "Hultgren"
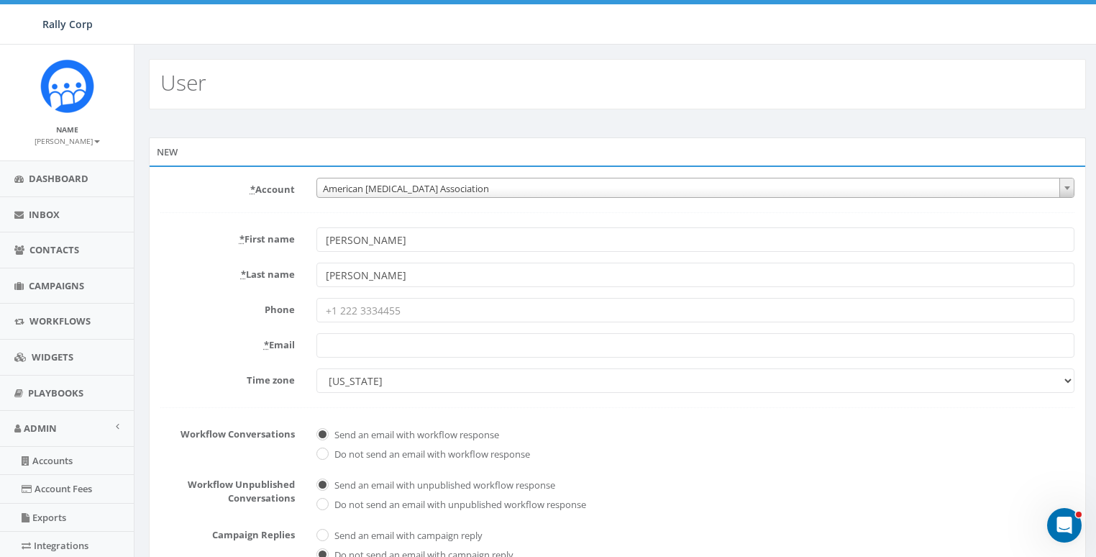
drag, startPoint x: 237, startPoint y: 312, endPoint x: 252, endPoint y: 315, distance: 15.4
click at [237, 313] on label "Phone" at bounding box center [228, 307] width 156 height 19
click at [316, 313] on input "Phone" at bounding box center [695, 310] width 758 height 24
click at [379, 352] on input "* Email" at bounding box center [695, 345] width 758 height 24
paste input "[EMAIL_ADDRESS][DOMAIN_NAME]"
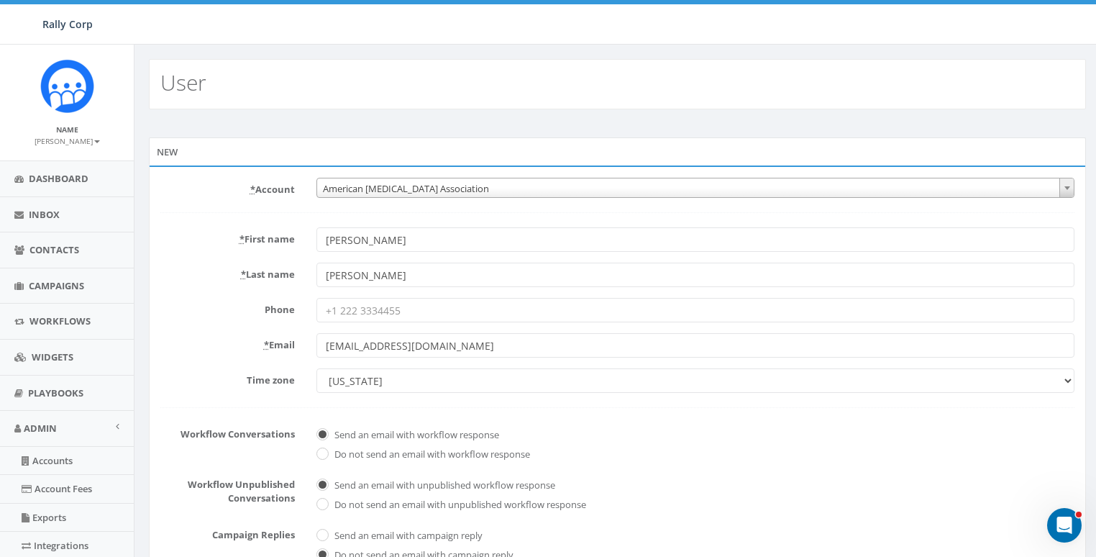
type input "[EMAIL_ADDRESS][DOMAIN_NAME]"
click at [240, 354] on div "* Email bhultgren@abta.org" at bounding box center [618, 345] width 936 height 24
click at [353, 378] on select "Alaska America/Adak America/Anchorage America/Boise America/Detroit America/Ind…" at bounding box center [695, 380] width 758 height 24
select select "Eastern Time ([GEOGRAPHIC_DATA] & [GEOGRAPHIC_DATA])"
click at [316, 368] on select "Alaska America/Adak America/Anchorage America/Boise America/Detroit America/Ind…" at bounding box center [695, 380] width 758 height 24
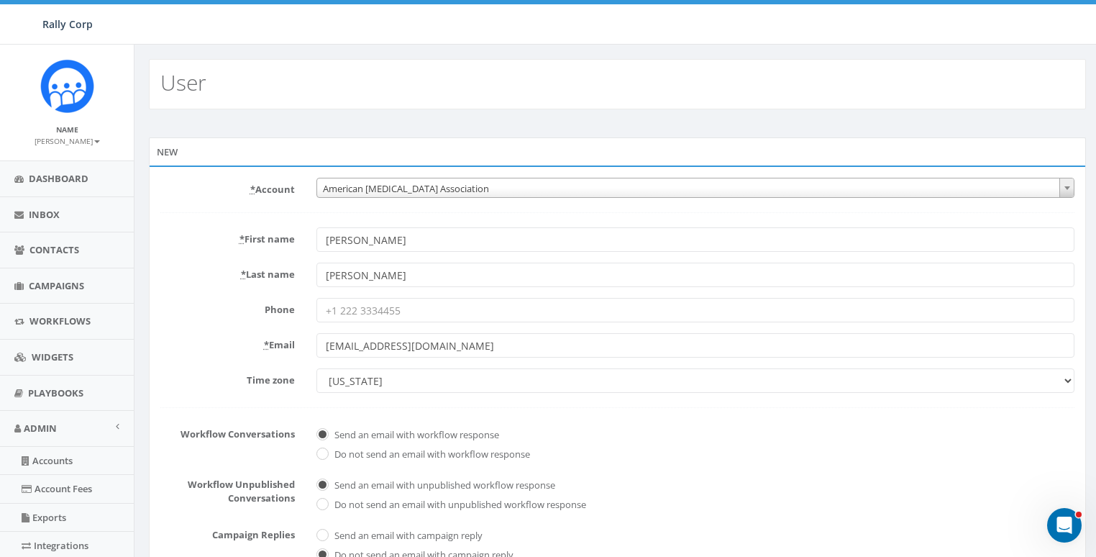
scroll to position [304, 0]
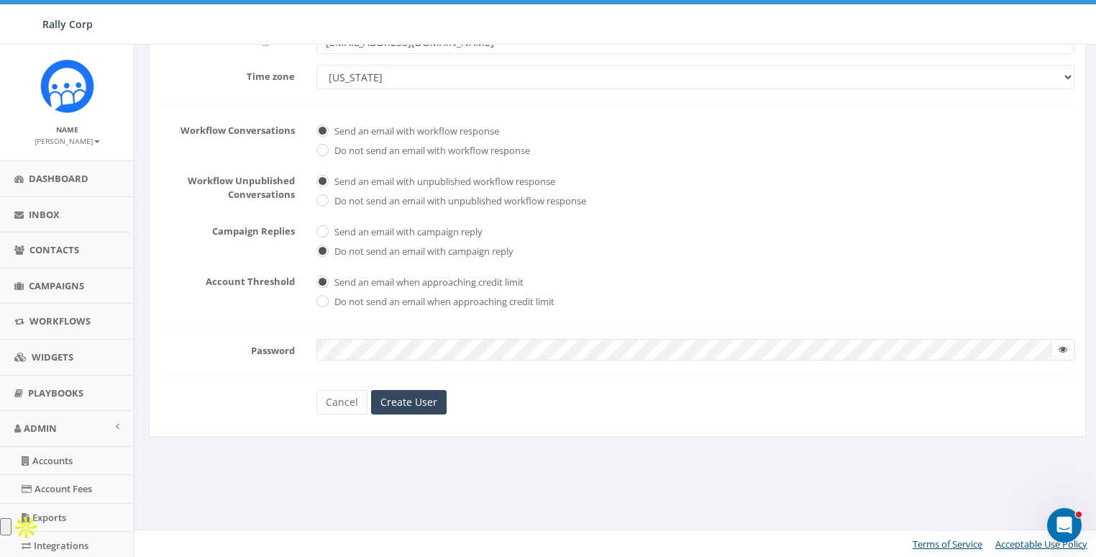
checkbox input "true"
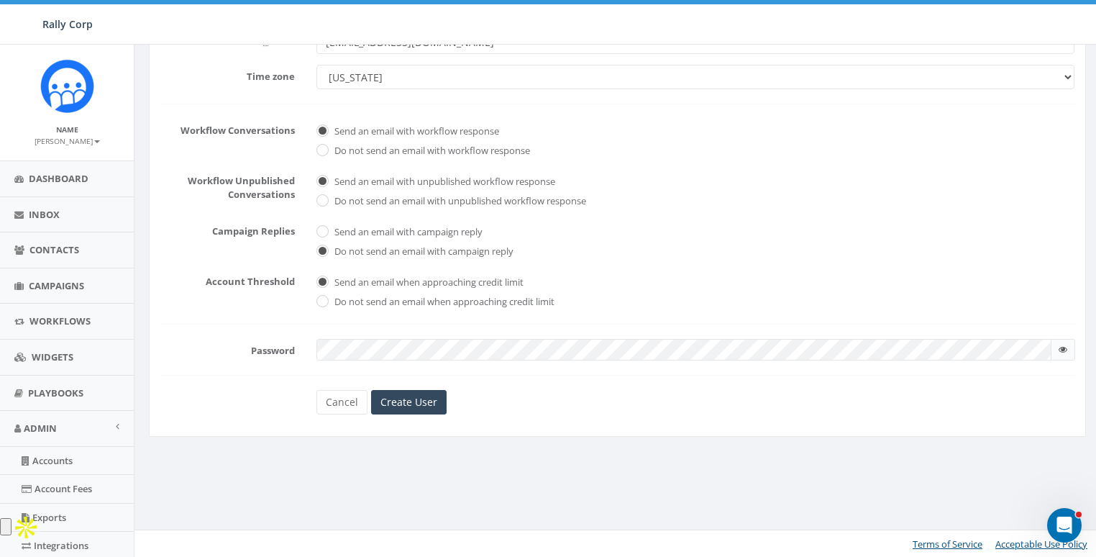
checkbox input "true"
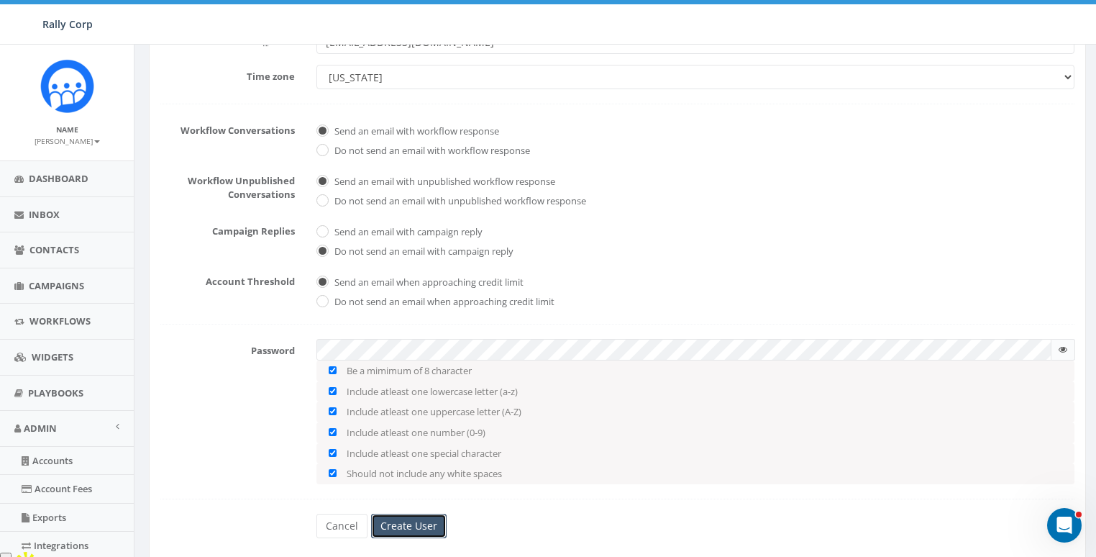
click at [408, 520] on input "Create User" at bounding box center [409, 526] width 76 height 24
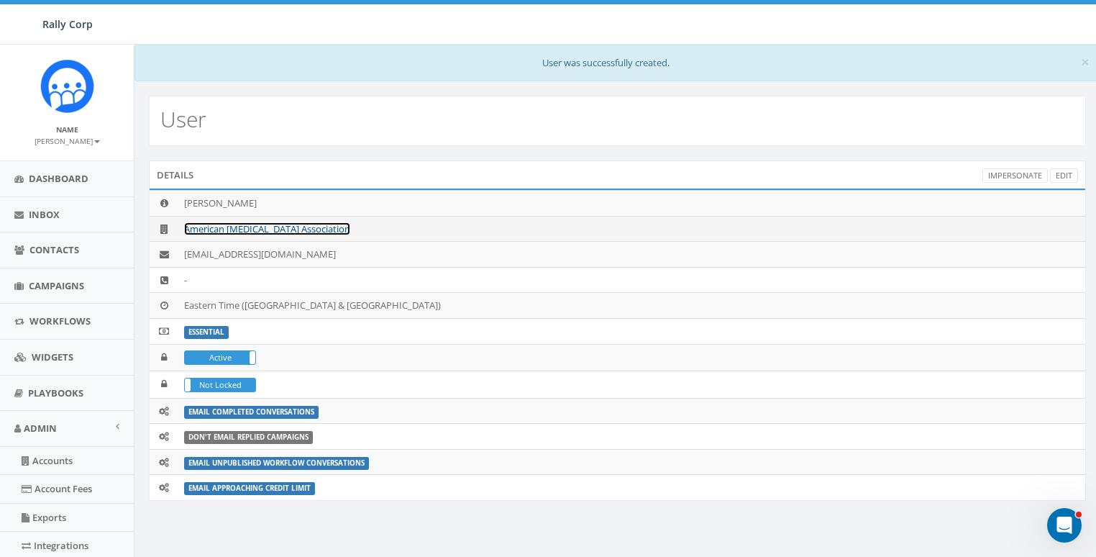
click at [229, 222] on link "American [MEDICAL_DATA] Association" at bounding box center [267, 228] width 166 height 13
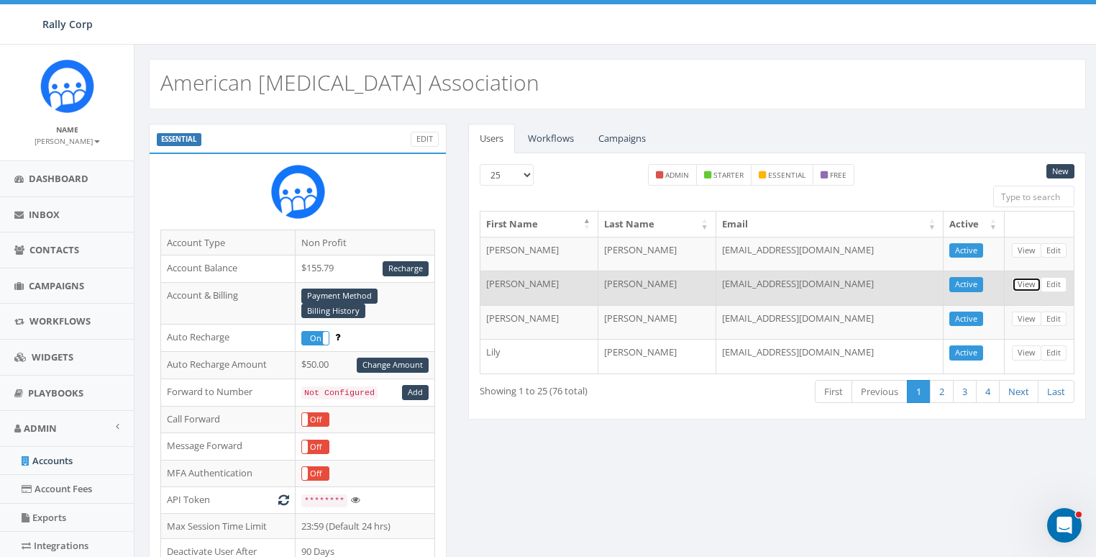
click at [1030, 283] on link "View" at bounding box center [1026, 284] width 29 height 15
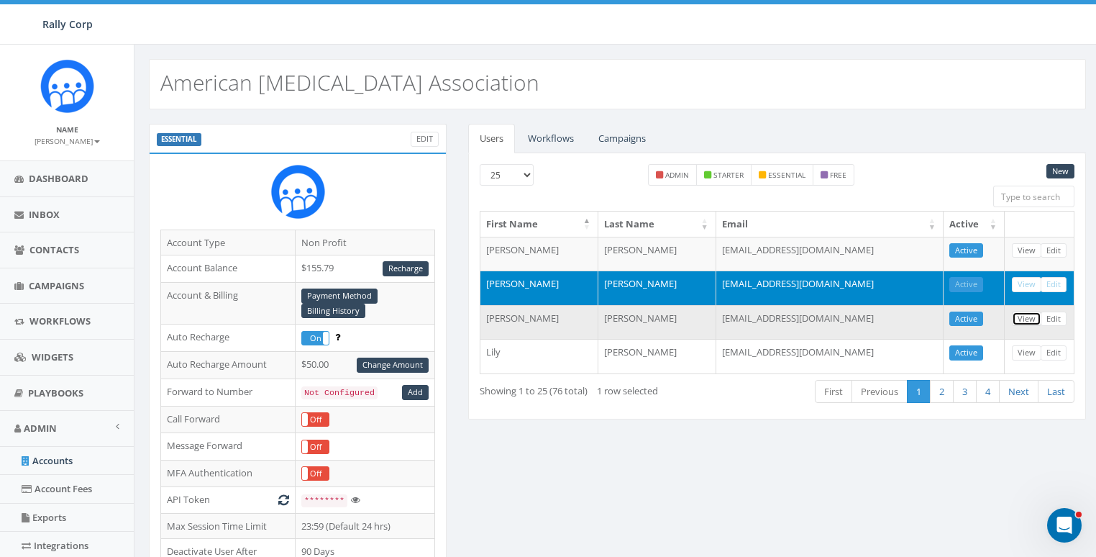
click at [1027, 319] on link "View" at bounding box center [1026, 318] width 29 height 15
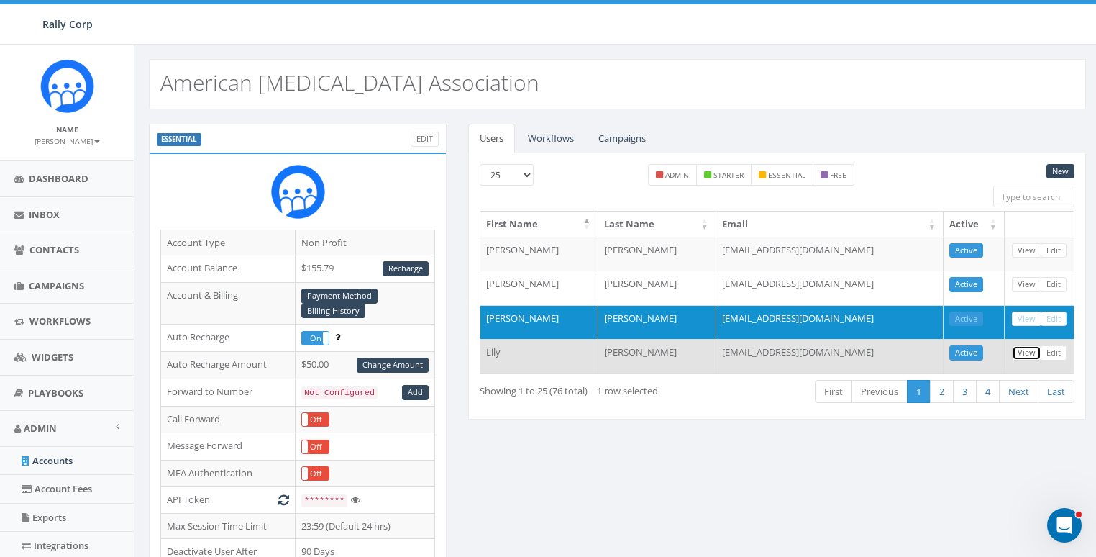
click at [1025, 351] on link "View" at bounding box center [1026, 352] width 29 height 15
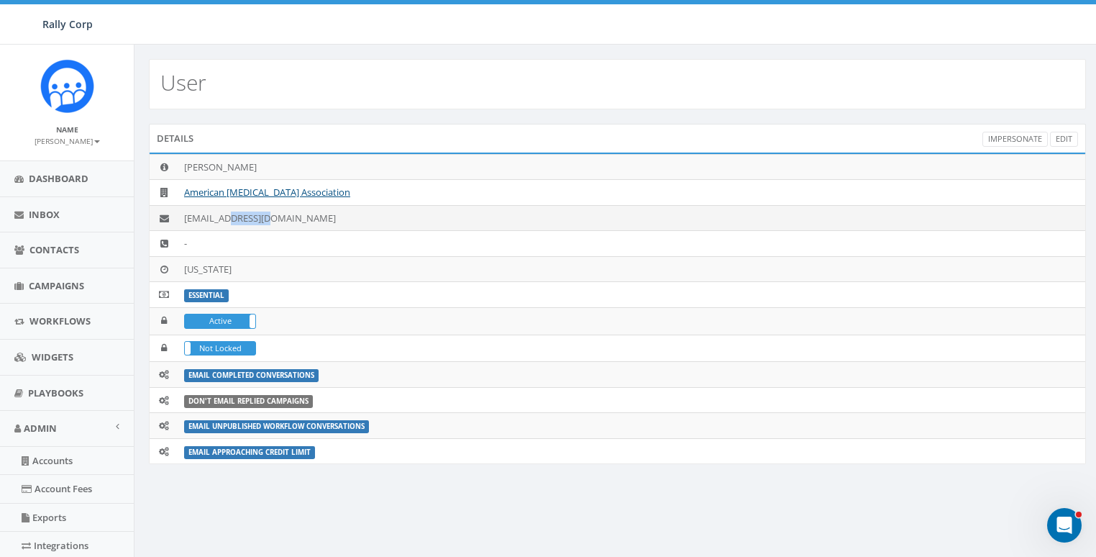
drag, startPoint x: 226, startPoint y: 217, endPoint x: 264, endPoint y: 219, distance: 38.2
click at [264, 219] on td "[EMAIL_ADDRESS][DOMAIN_NAME]" at bounding box center [631, 218] width 907 height 26
copy td "[DOMAIN_NAME]"
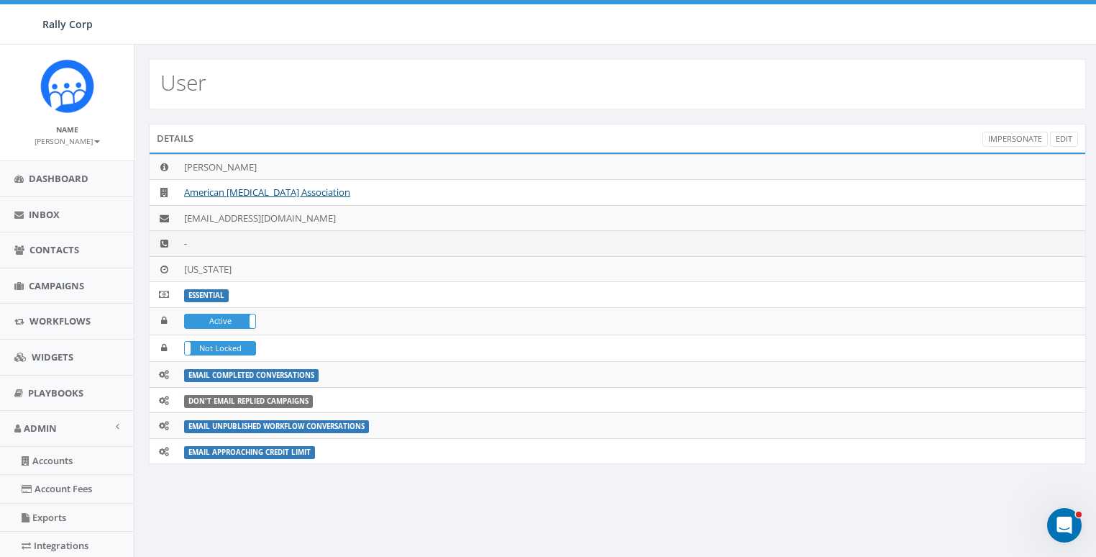
click at [491, 243] on td "-" at bounding box center [631, 244] width 907 height 26
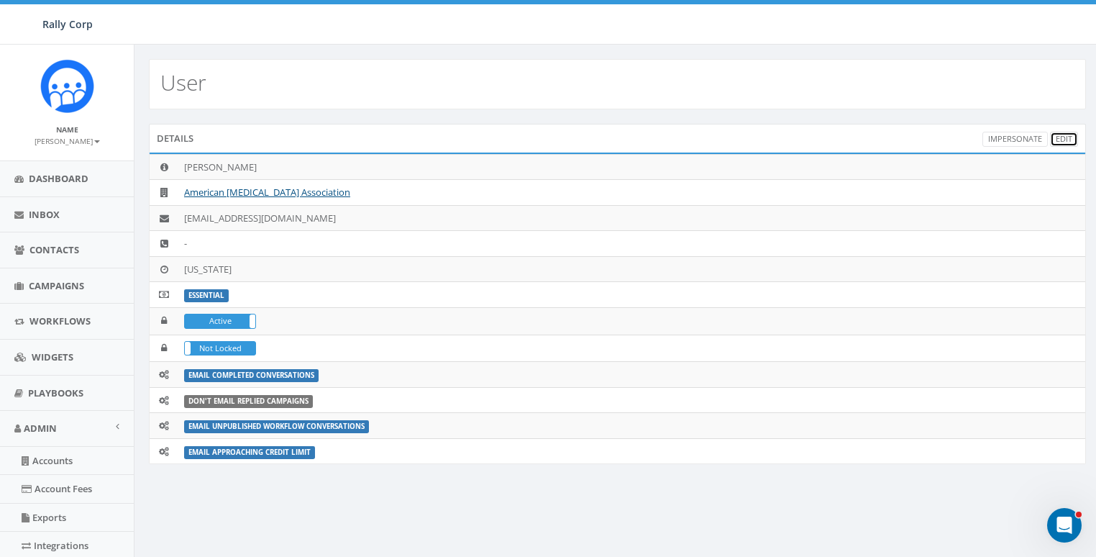
click at [1064, 137] on link "Edit" at bounding box center [1064, 139] width 28 height 15
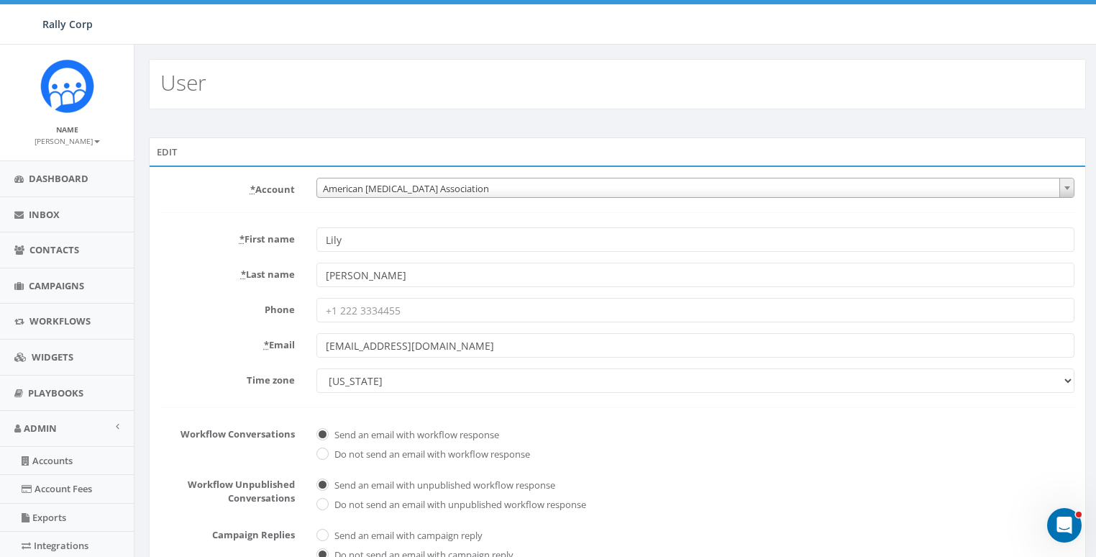
click at [353, 373] on select "[US_STATE] [GEOGRAPHIC_DATA]/[GEOGRAPHIC_DATA] [GEOGRAPHIC_DATA]/[GEOGRAPHIC_DA…" at bounding box center [695, 380] width 758 height 24
select select "Central Time ([GEOGRAPHIC_DATA] & [GEOGRAPHIC_DATA])"
click at [316, 368] on select "[US_STATE] [GEOGRAPHIC_DATA]/[GEOGRAPHIC_DATA] [GEOGRAPHIC_DATA]/[GEOGRAPHIC_DA…" at bounding box center [695, 380] width 758 height 24
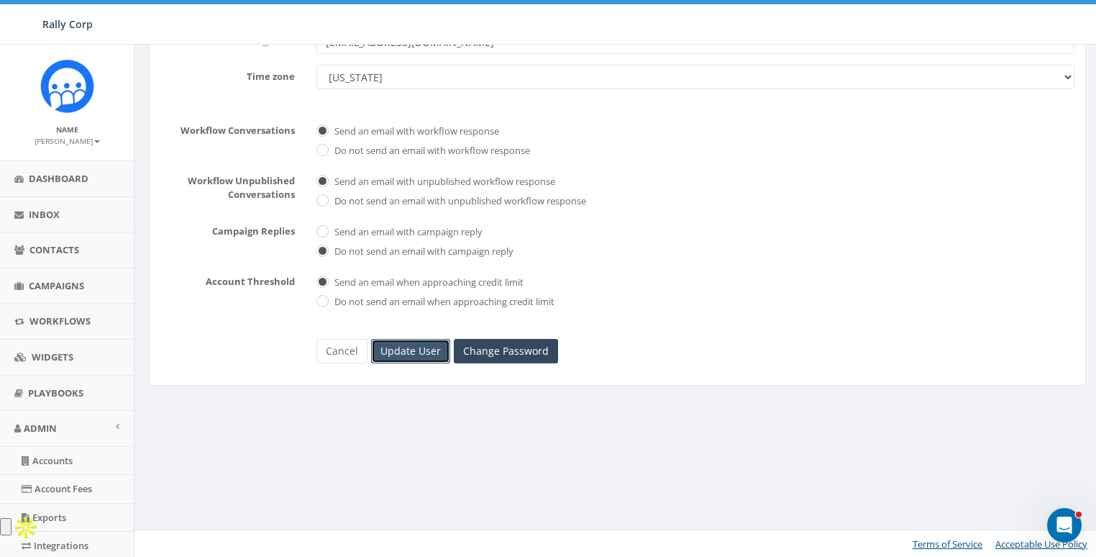
click at [409, 353] on input "Update User" at bounding box center [410, 351] width 79 height 24
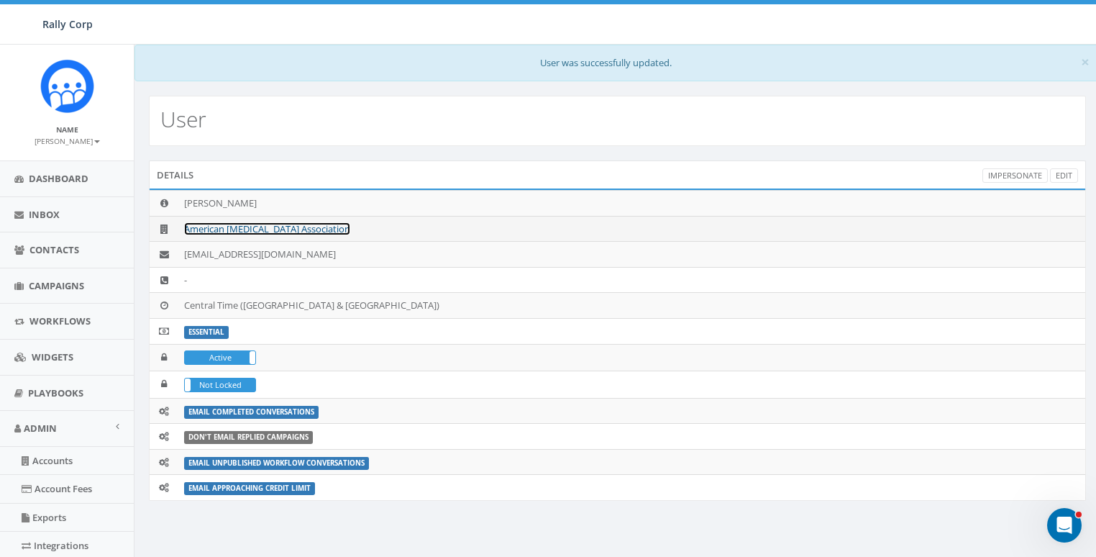
click at [268, 222] on link "American [MEDICAL_DATA] Association" at bounding box center [267, 228] width 166 height 13
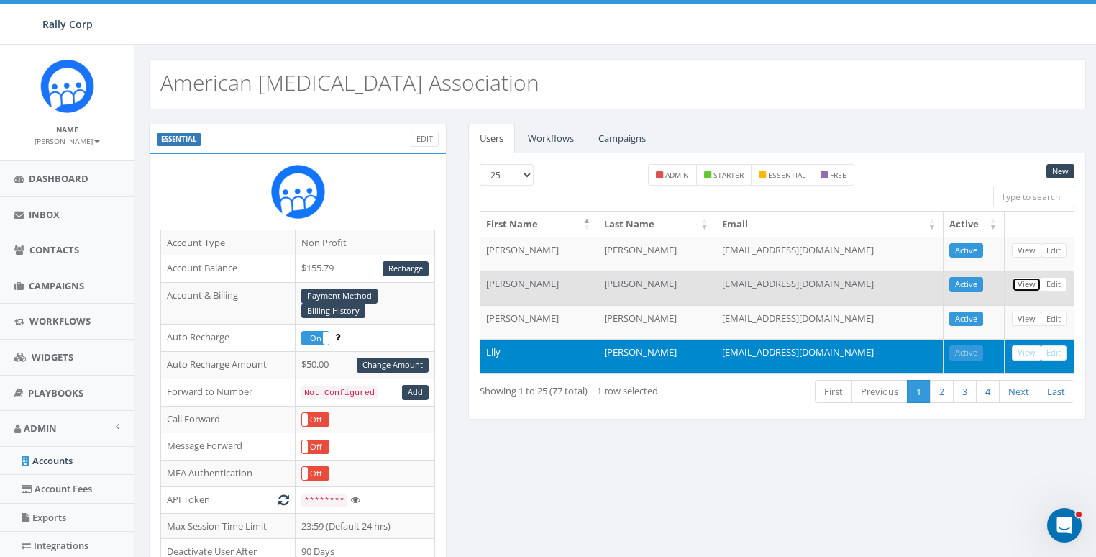
click at [1025, 283] on link "View" at bounding box center [1026, 284] width 29 height 15
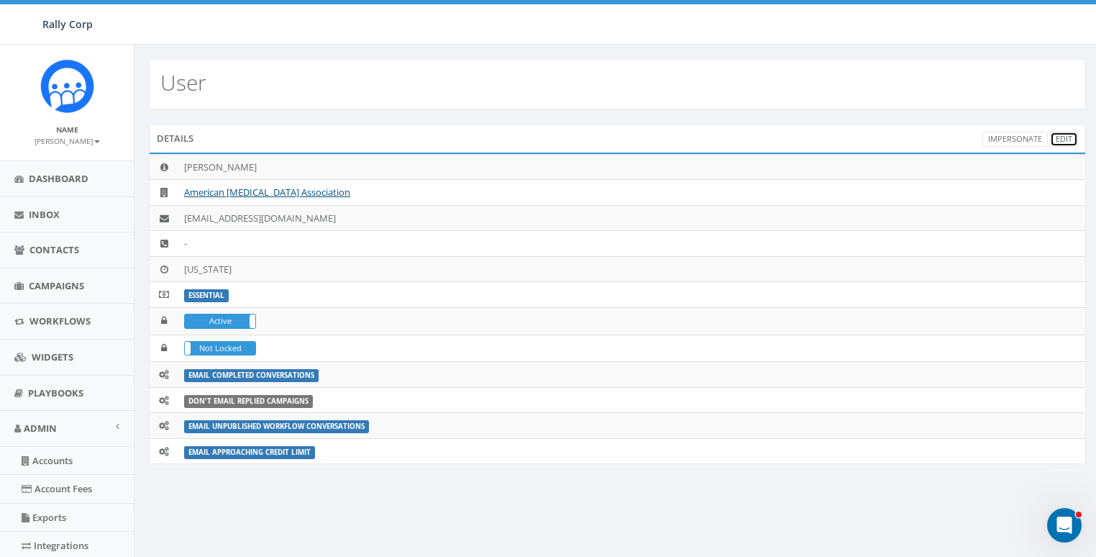
click at [1066, 139] on link "Edit" at bounding box center [1064, 139] width 28 height 15
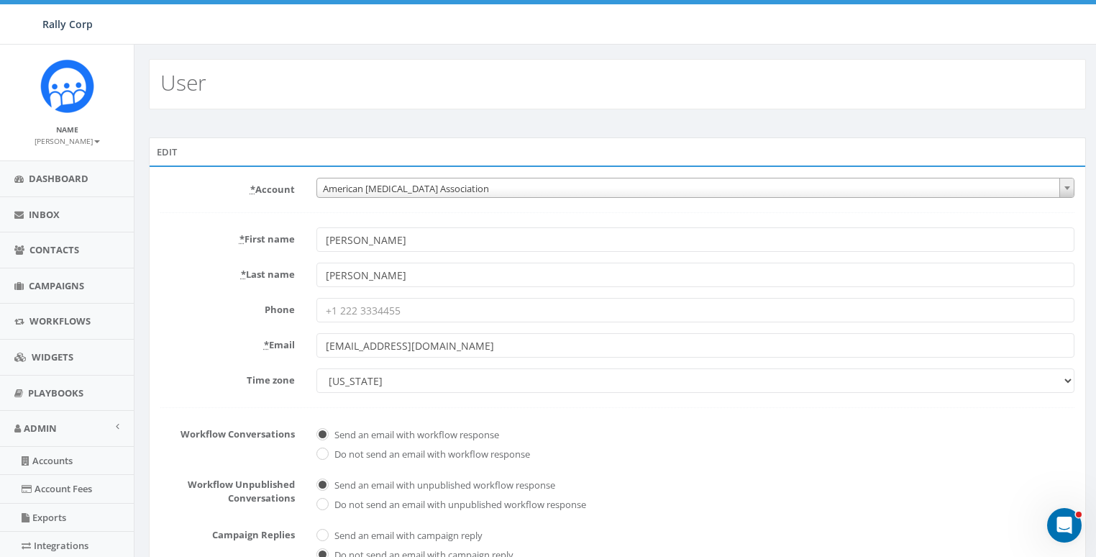
click at [373, 374] on select "Alaska America/Adak America/Anchorage America/Boise America/Detroit America/Ind…" at bounding box center [695, 380] width 758 height 24
select select "Central Time ([GEOGRAPHIC_DATA] & [GEOGRAPHIC_DATA])"
click at [316, 368] on select "Alaska America/Adak America/Anchorage America/Boise America/Detroit America/Ind…" at bounding box center [695, 380] width 758 height 24
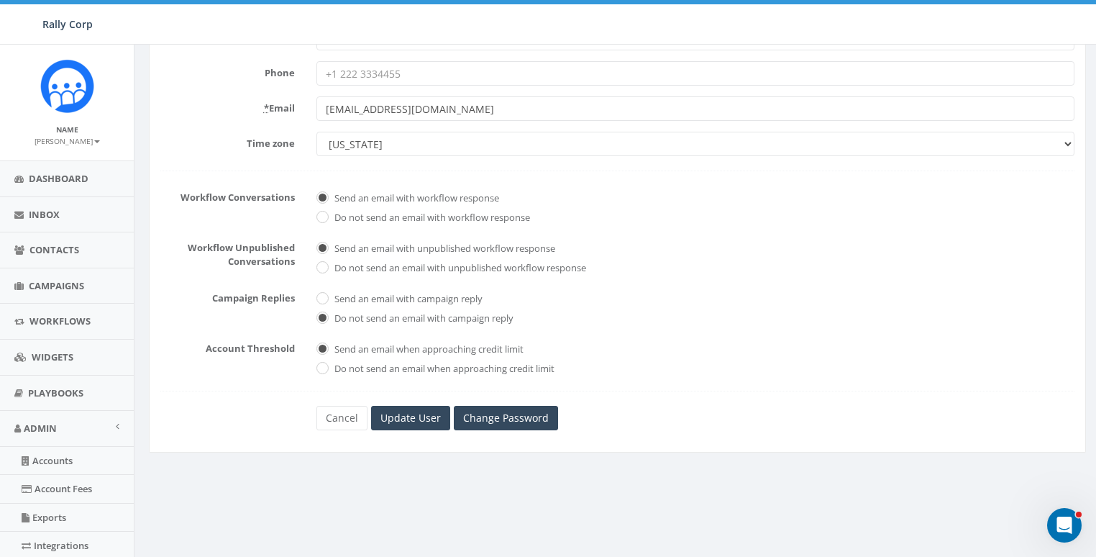
scroll to position [304, 0]
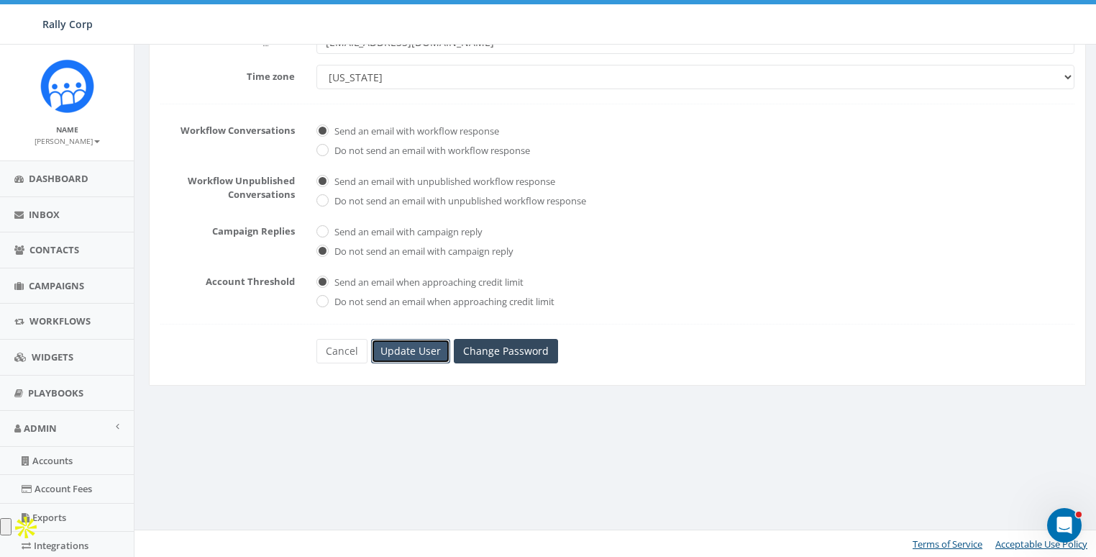
click at [406, 354] on input "Update User" at bounding box center [410, 351] width 79 height 24
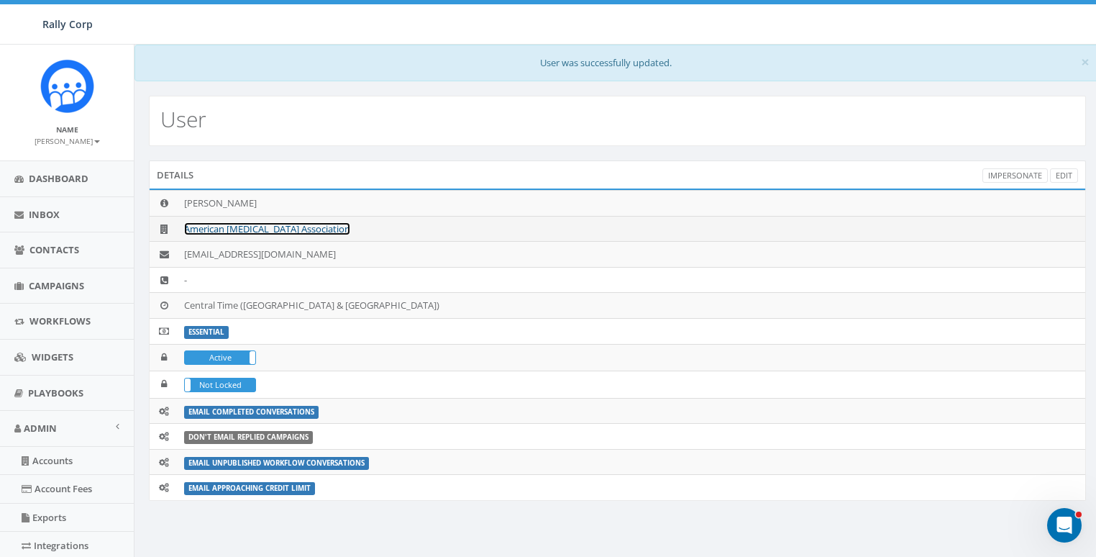
click at [319, 228] on link "American [MEDICAL_DATA] Association" at bounding box center [267, 228] width 166 height 13
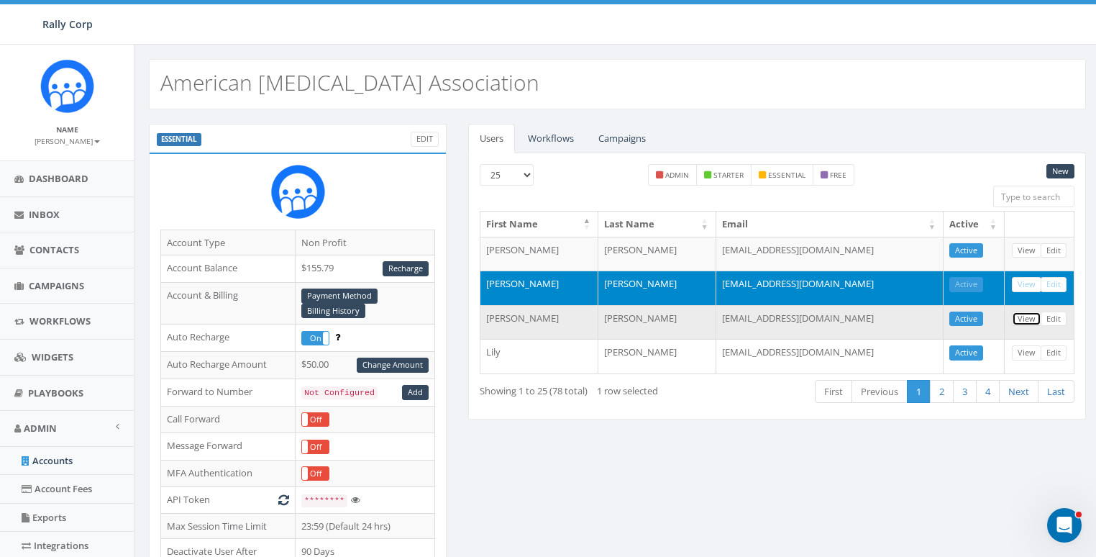
click at [1026, 317] on link "View" at bounding box center [1026, 318] width 29 height 15
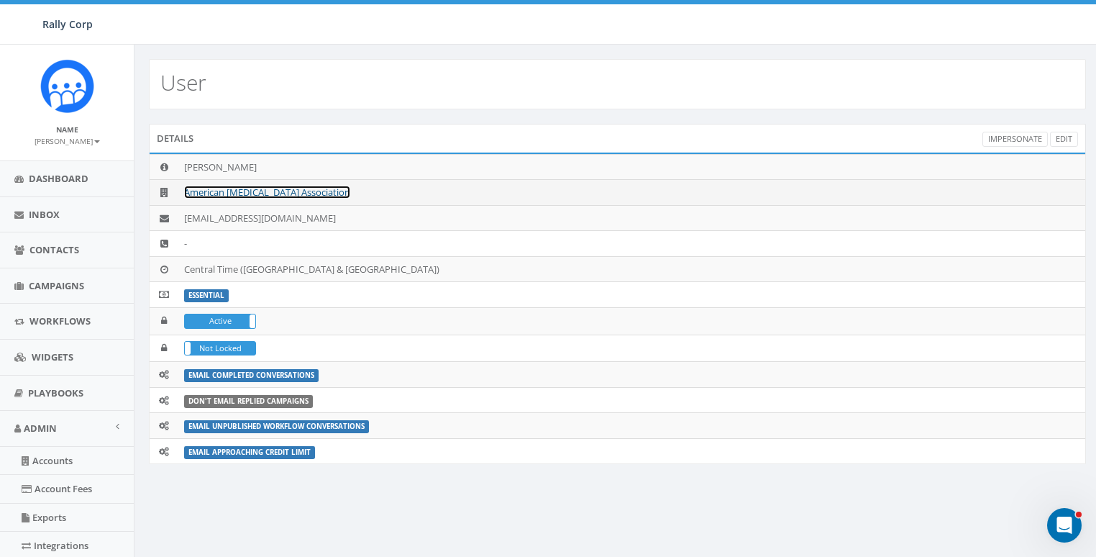
click at [258, 195] on link "American [MEDICAL_DATA] Association" at bounding box center [267, 192] width 166 height 13
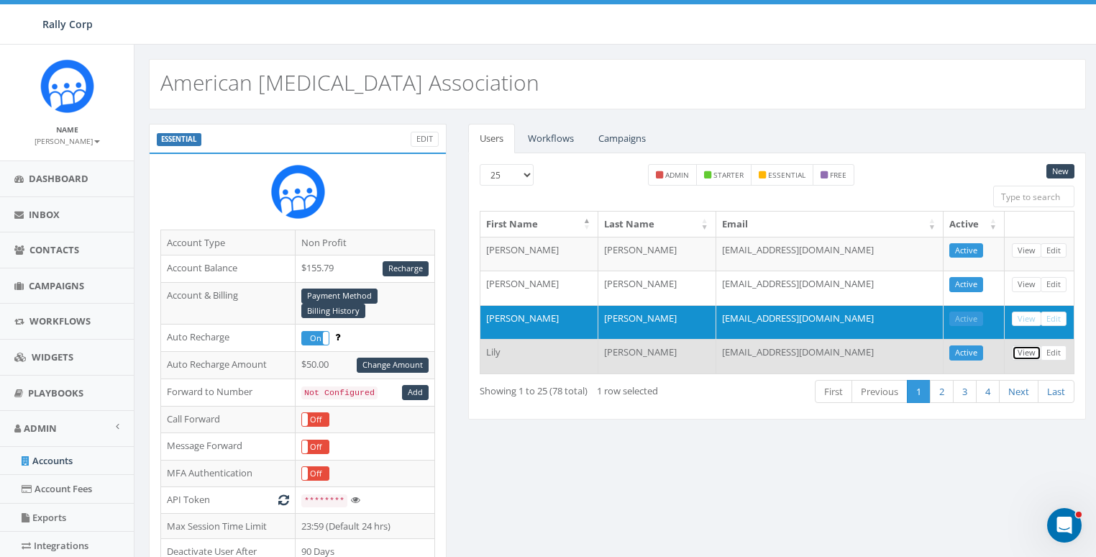
click at [1031, 352] on link "View" at bounding box center [1026, 352] width 29 height 15
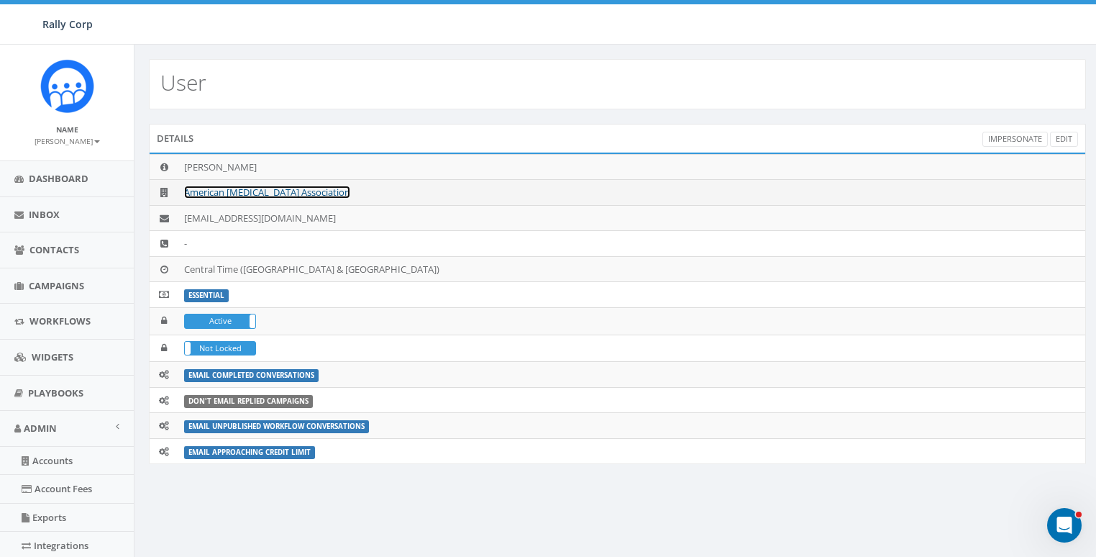
click at [275, 189] on link "American [MEDICAL_DATA] Association" at bounding box center [267, 192] width 166 height 13
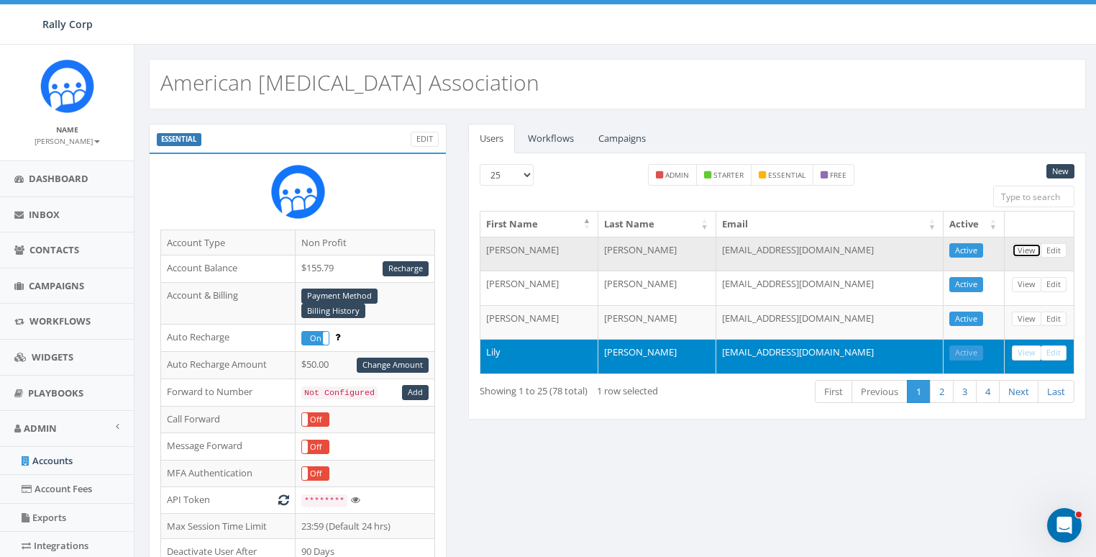
click at [1029, 247] on link "View" at bounding box center [1026, 250] width 29 height 15
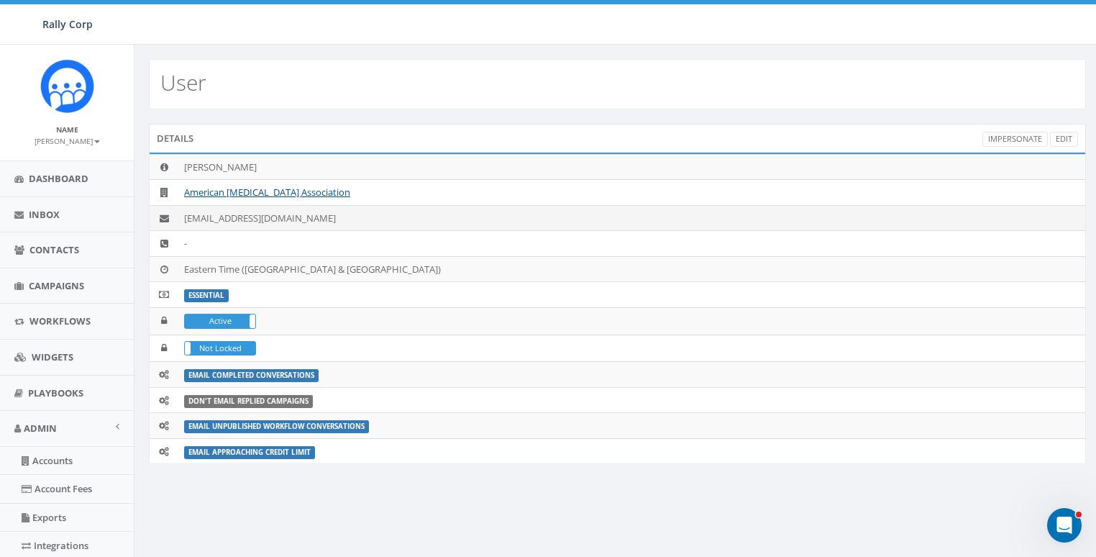
click at [276, 217] on td "bhultgren@abta.org" at bounding box center [631, 218] width 907 height 26
click at [257, 218] on td "bhultgren@abta.org" at bounding box center [631, 218] width 907 height 26
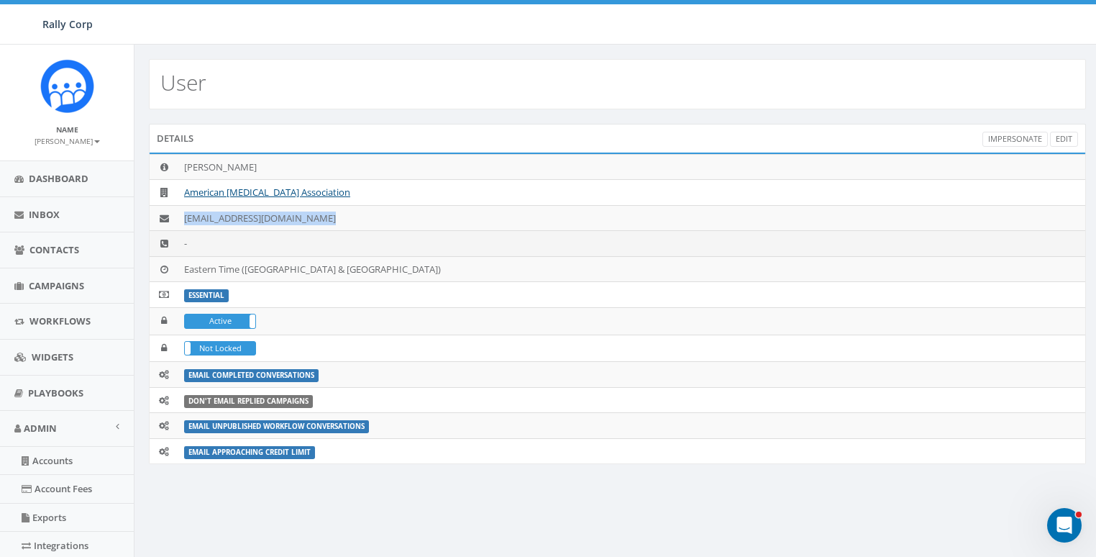
copy td "bhultgren@abta.org"
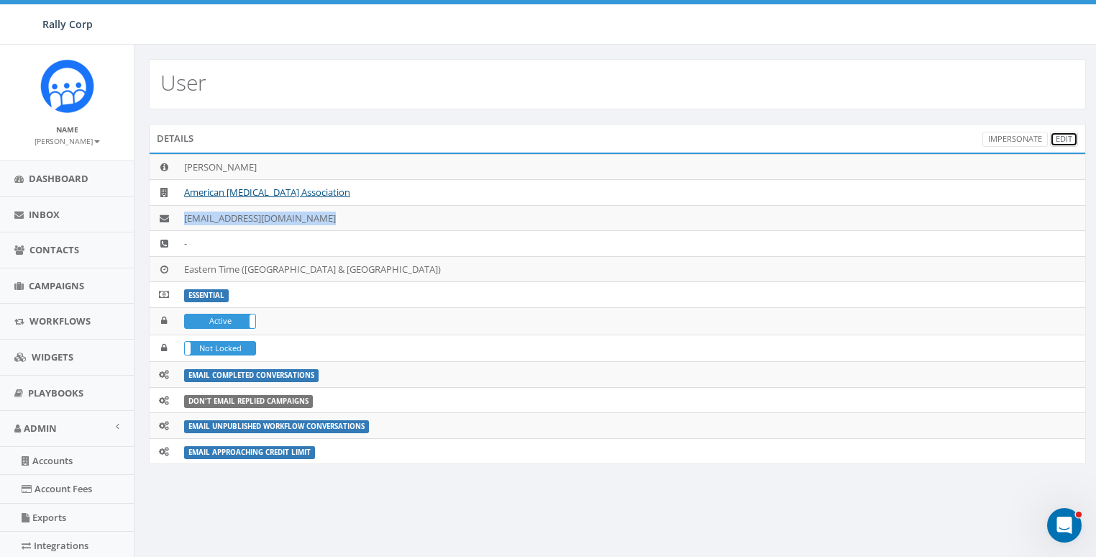
click at [1059, 135] on link "Edit" at bounding box center [1064, 139] width 28 height 15
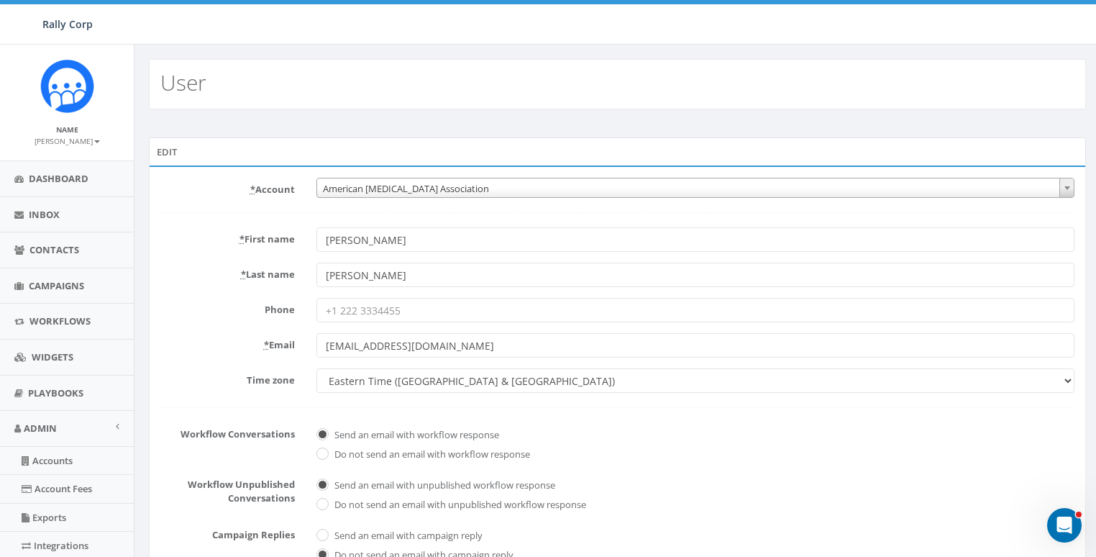
click at [365, 379] on select "Alaska America/Adak America/Anchorage America/Boise America/Detroit America/Ind…" at bounding box center [695, 380] width 758 height 24
select select "Central Time (US & Canada)"
click at [316, 368] on select "Alaska America/Adak America/Anchorage America/Boise America/Detroit America/Ind…" at bounding box center [695, 380] width 758 height 24
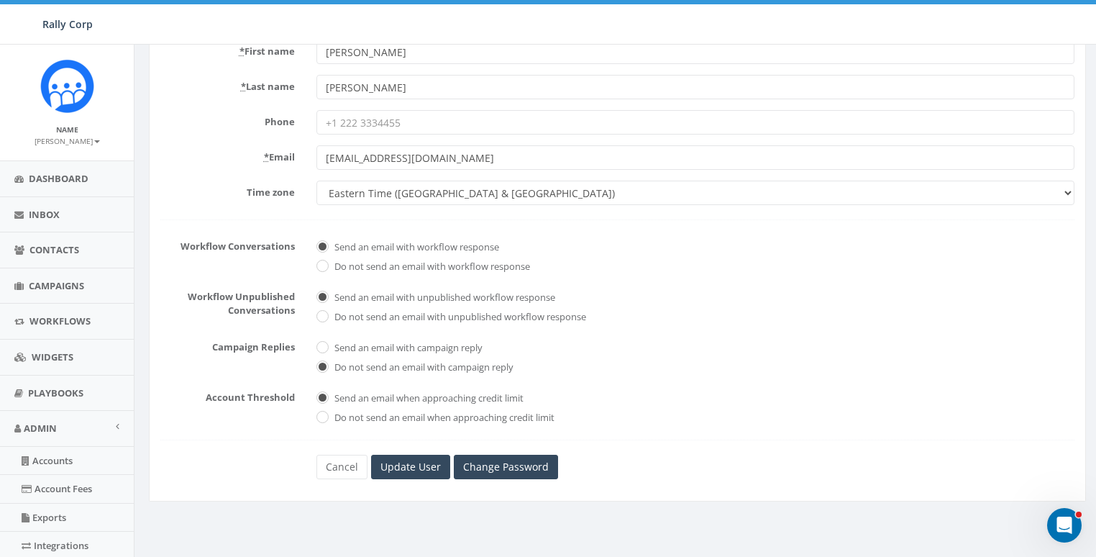
scroll to position [304, 0]
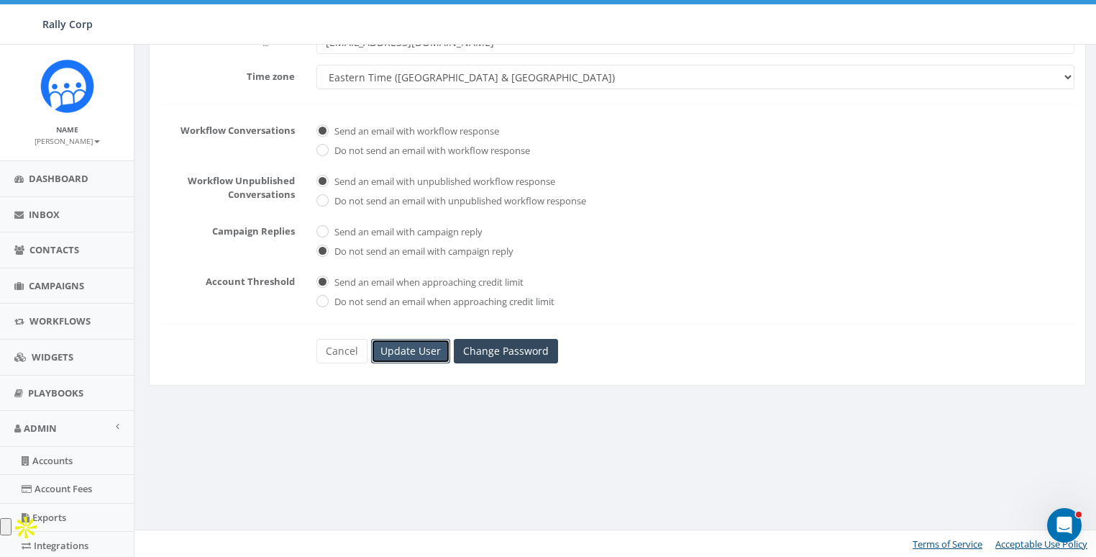
click at [402, 339] on input "Update User" at bounding box center [410, 351] width 79 height 24
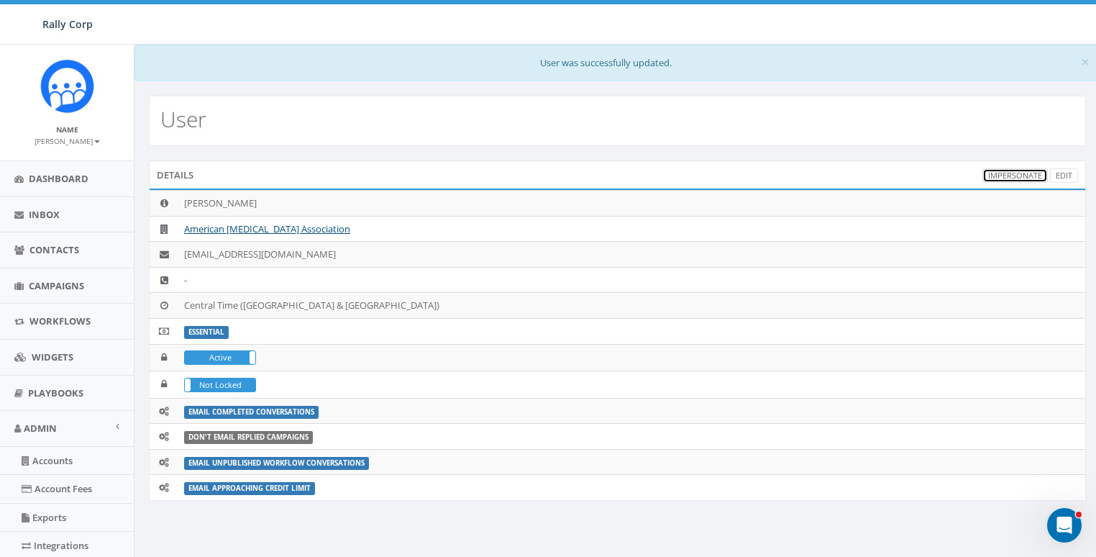
click at [1009, 168] on link "Impersonate" at bounding box center [1015, 175] width 65 height 15
